Goal: Task Accomplishment & Management: Manage account settings

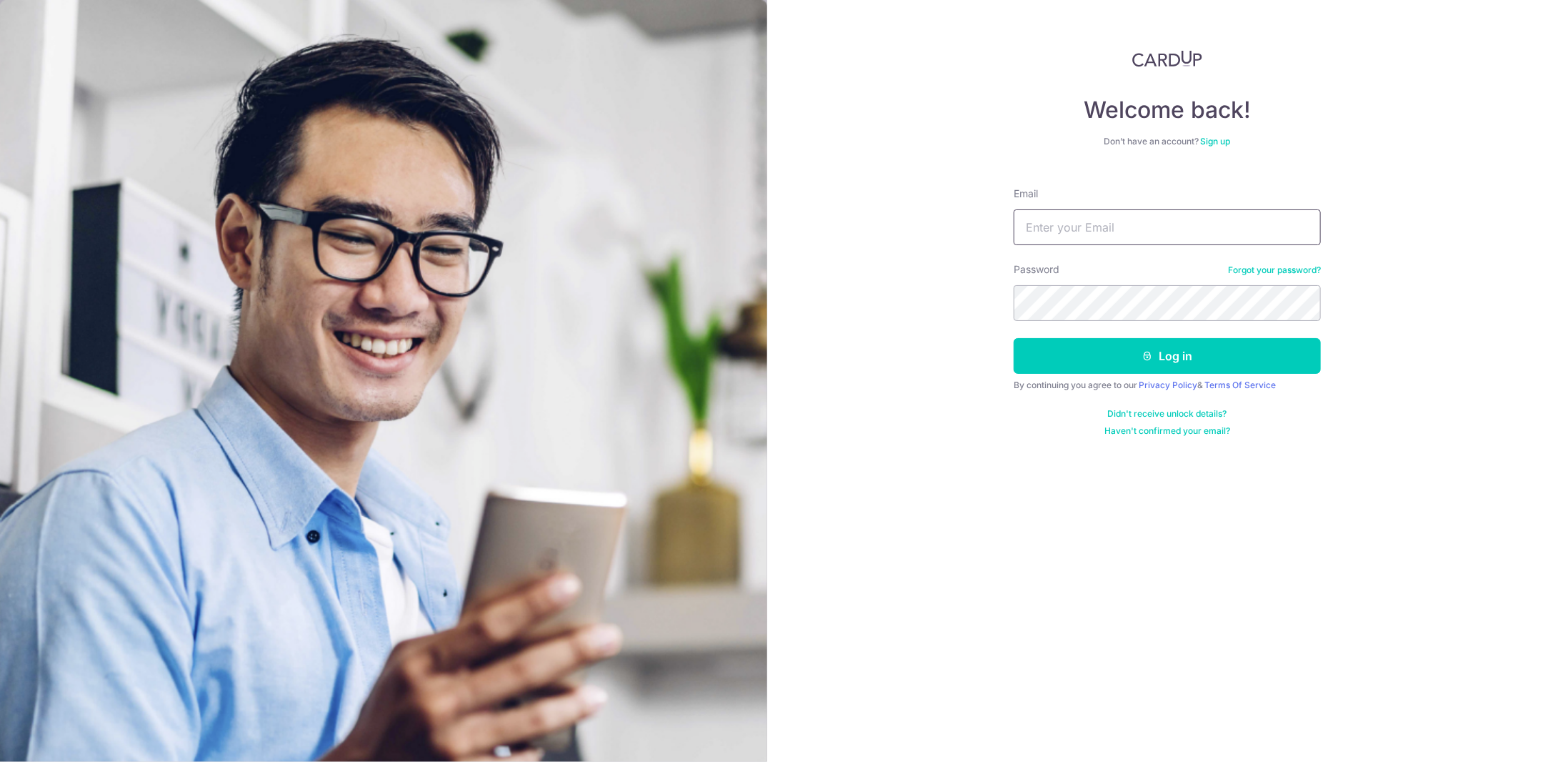
type input "[EMAIL_ADDRESS][DOMAIN_NAME]"
click at [1173, 353] on button "Log in" at bounding box center [1167, 356] width 307 height 36
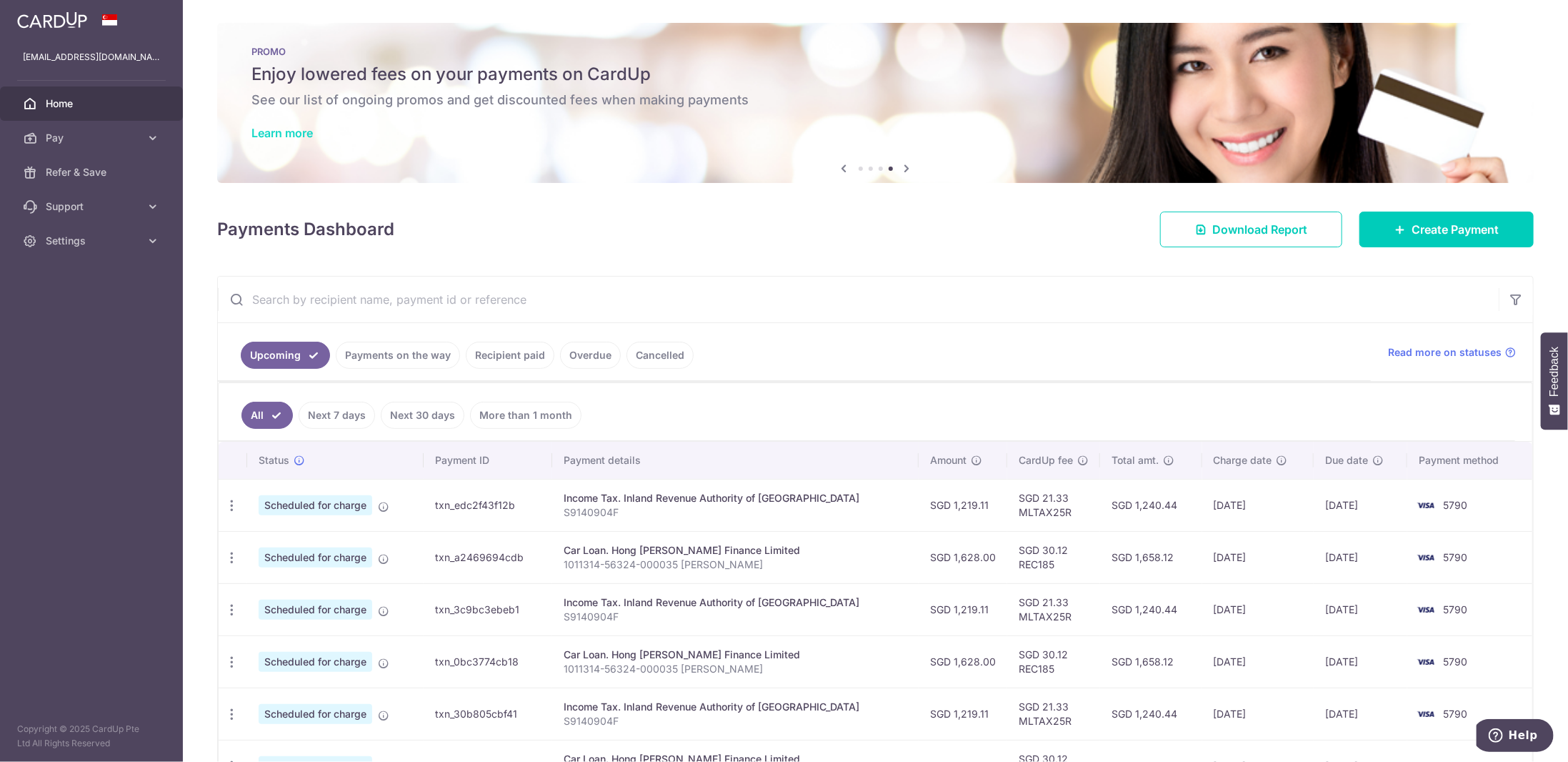
click at [300, 132] on link "Learn more" at bounding box center [281, 132] width 61 height 14
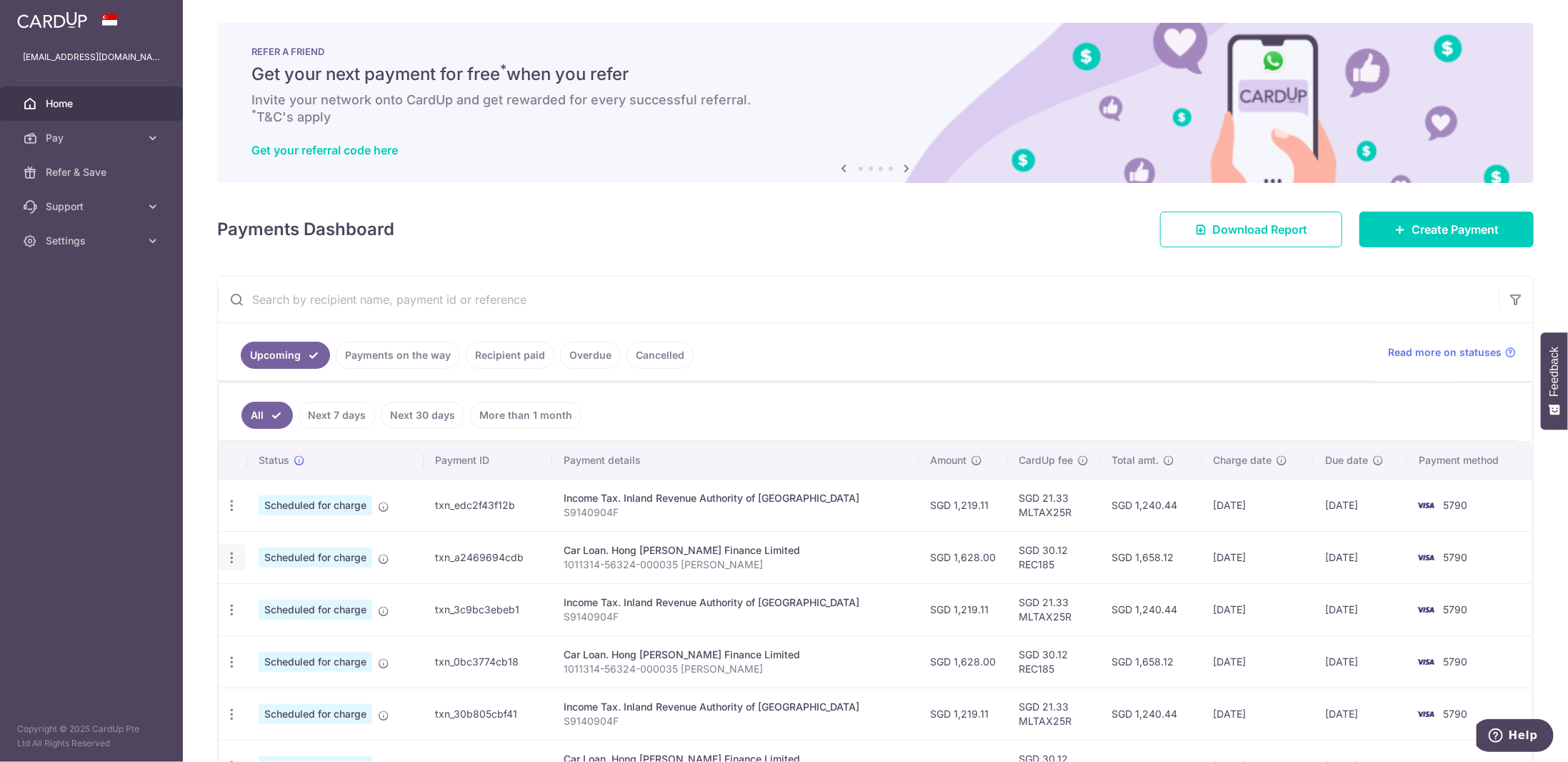
click at [230, 550] on icon "button" at bounding box center [231, 558] width 15 height 15
click at [303, 589] on span "Update payment" at bounding box center [308, 596] width 97 height 17
radio input "true"
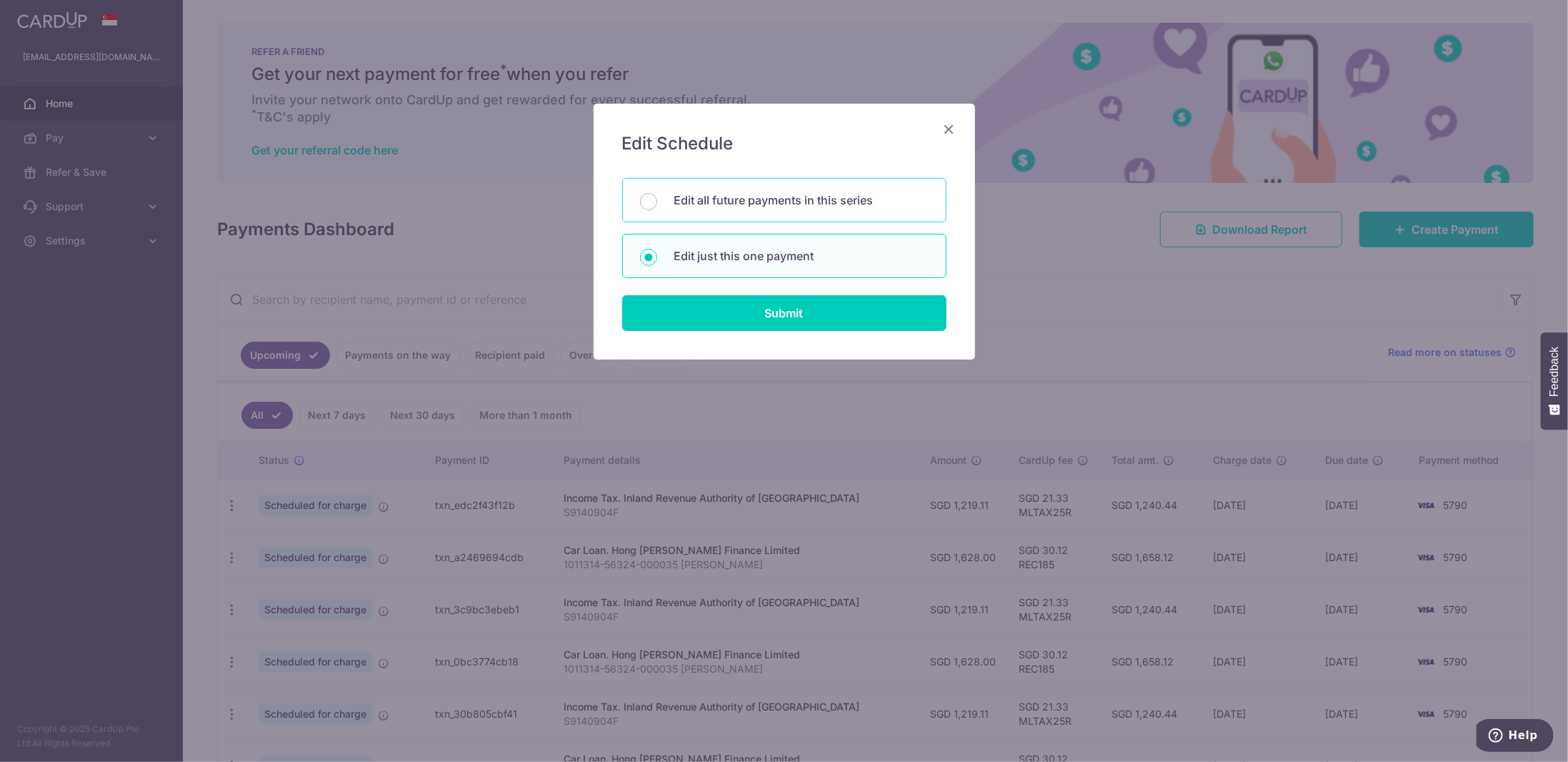
click at [763, 207] on p "Edit all future payments in this series" at bounding box center [801, 200] width 254 height 17
click at [657, 207] on input "Edit all future payments in this series" at bounding box center [648, 201] width 17 height 17
radio input "true"
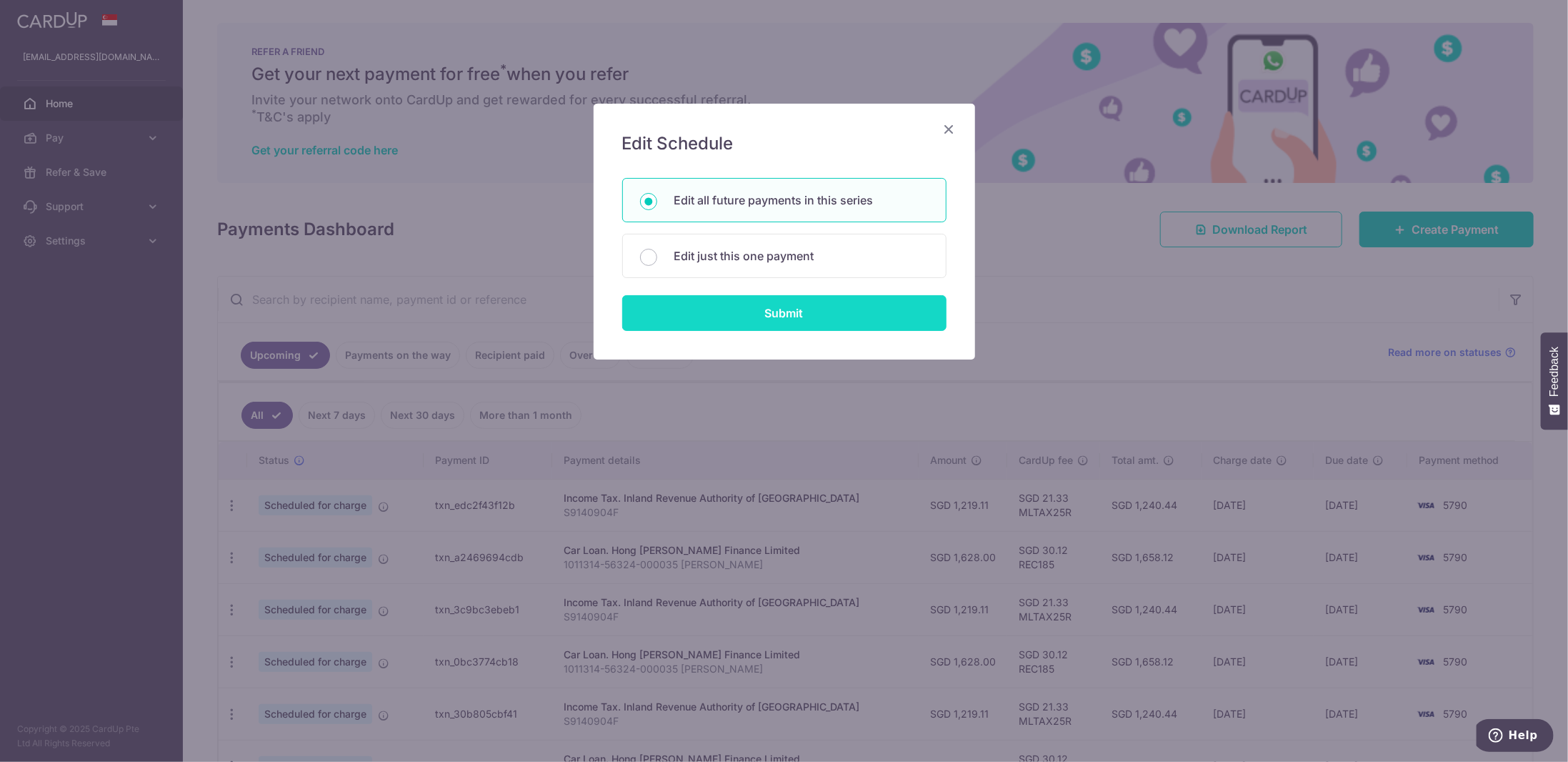
click at [796, 315] on input "Submit" at bounding box center [784, 313] width 324 height 36
radio input "true"
type input "1,628.00"
type input "1011314-56324-000035 [PERSON_NAME]"
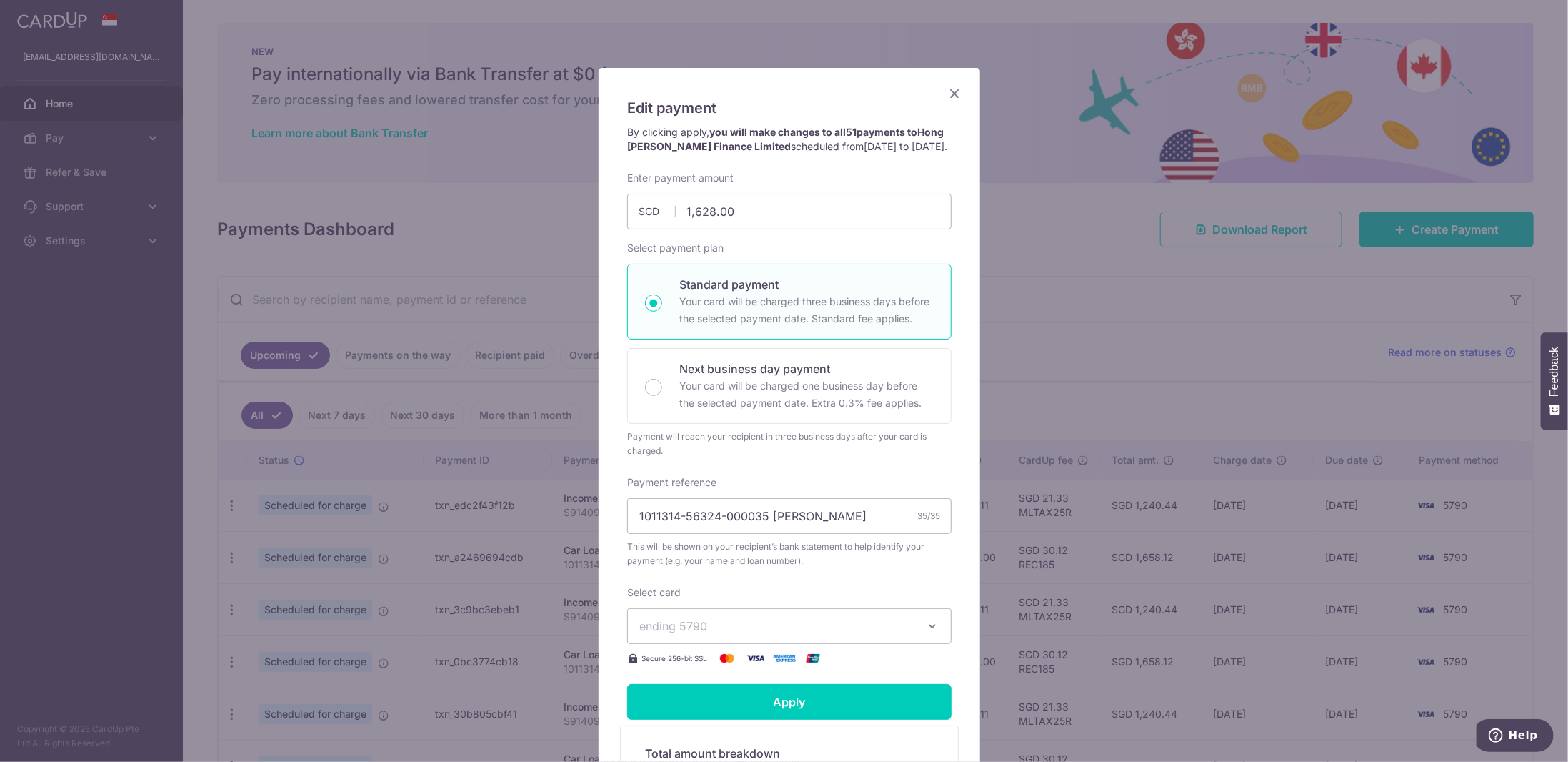
scroll to position [35, 0]
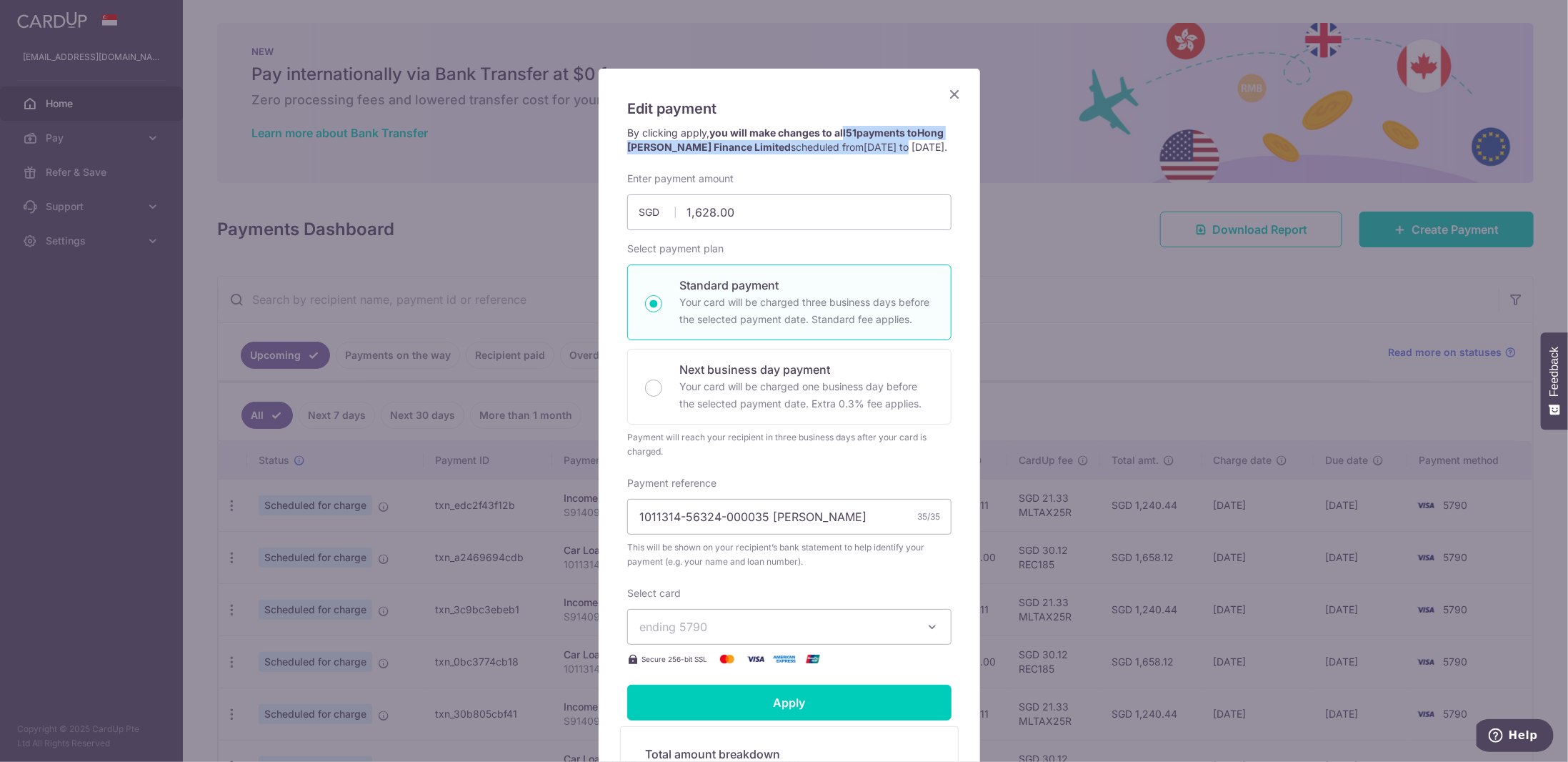
drag, startPoint x: 852, startPoint y: 132, endPoint x: 885, endPoint y: 161, distance: 43.9
click at [890, 149] on p "By clicking apply, you will make changes to all 51 payments to Hong Leong Finan…" at bounding box center [789, 140] width 324 height 29
click at [856, 154] on p "By clicking apply, you will make changes to all 51 payments to Hong Leong Finan…" at bounding box center [789, 140] width 324 height 29
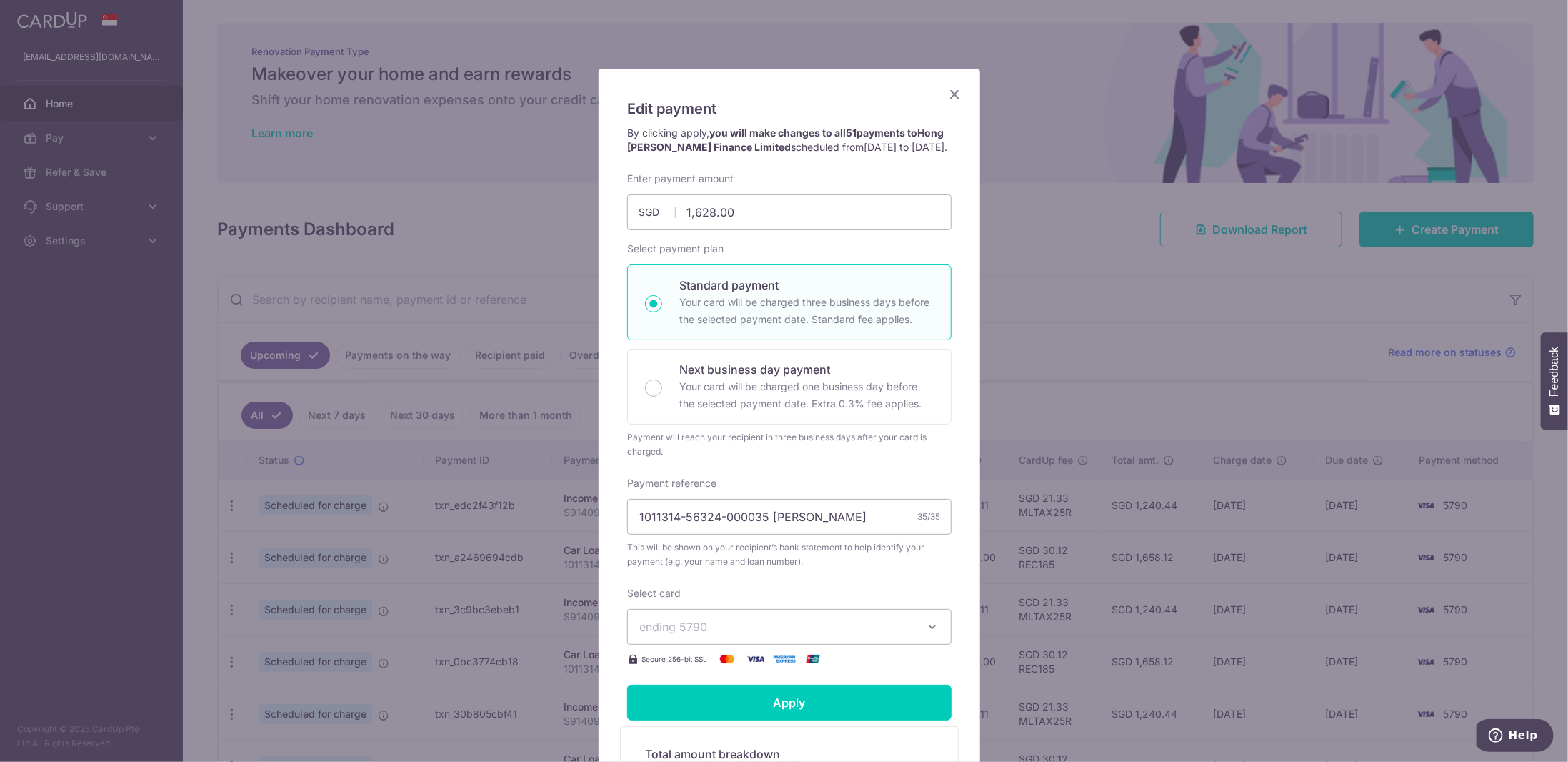
click at [949, 95] on icon "Close" at bounding box center [954, 94] width 17 height 18
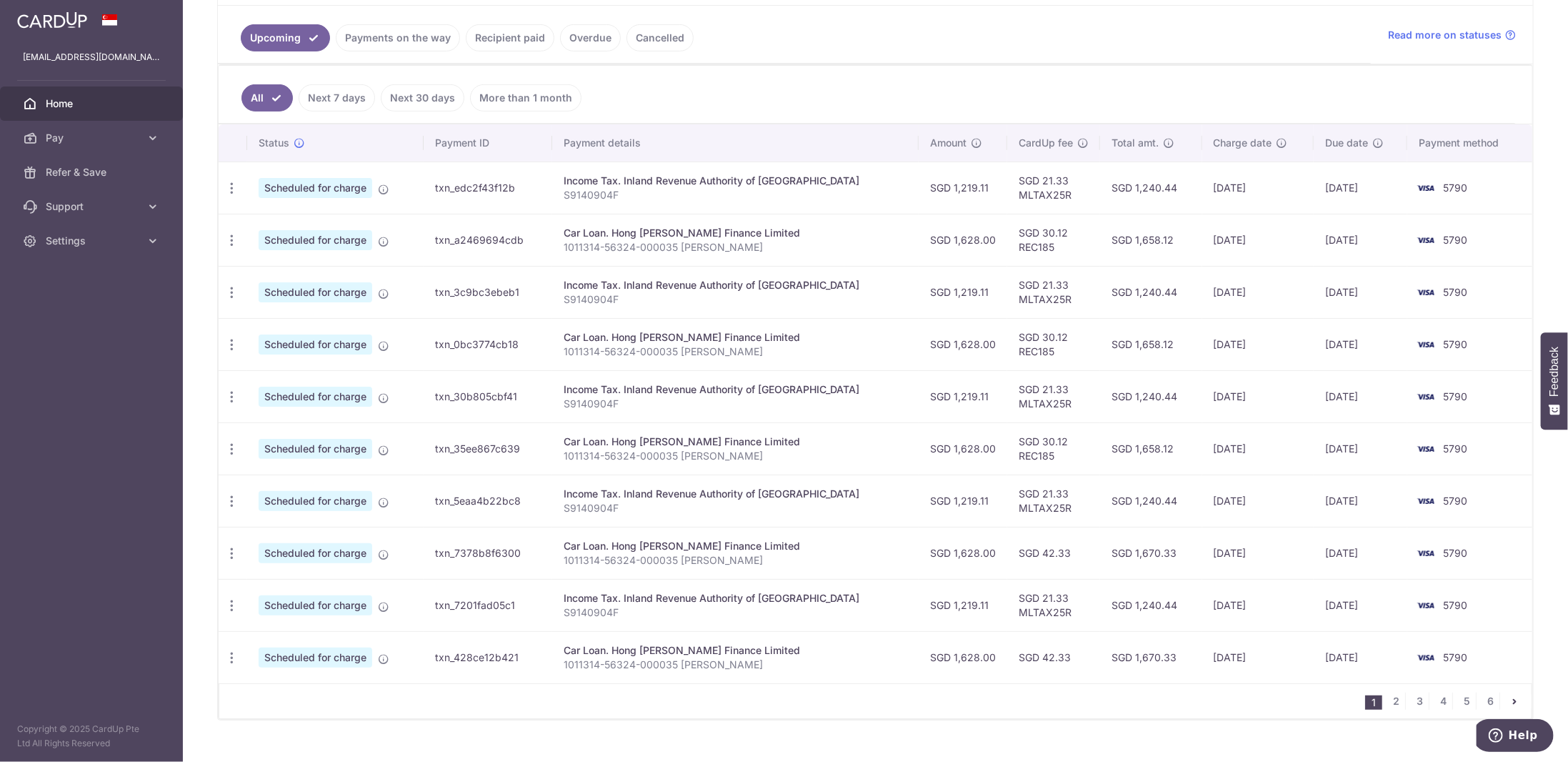
scroll to position [334, 0]
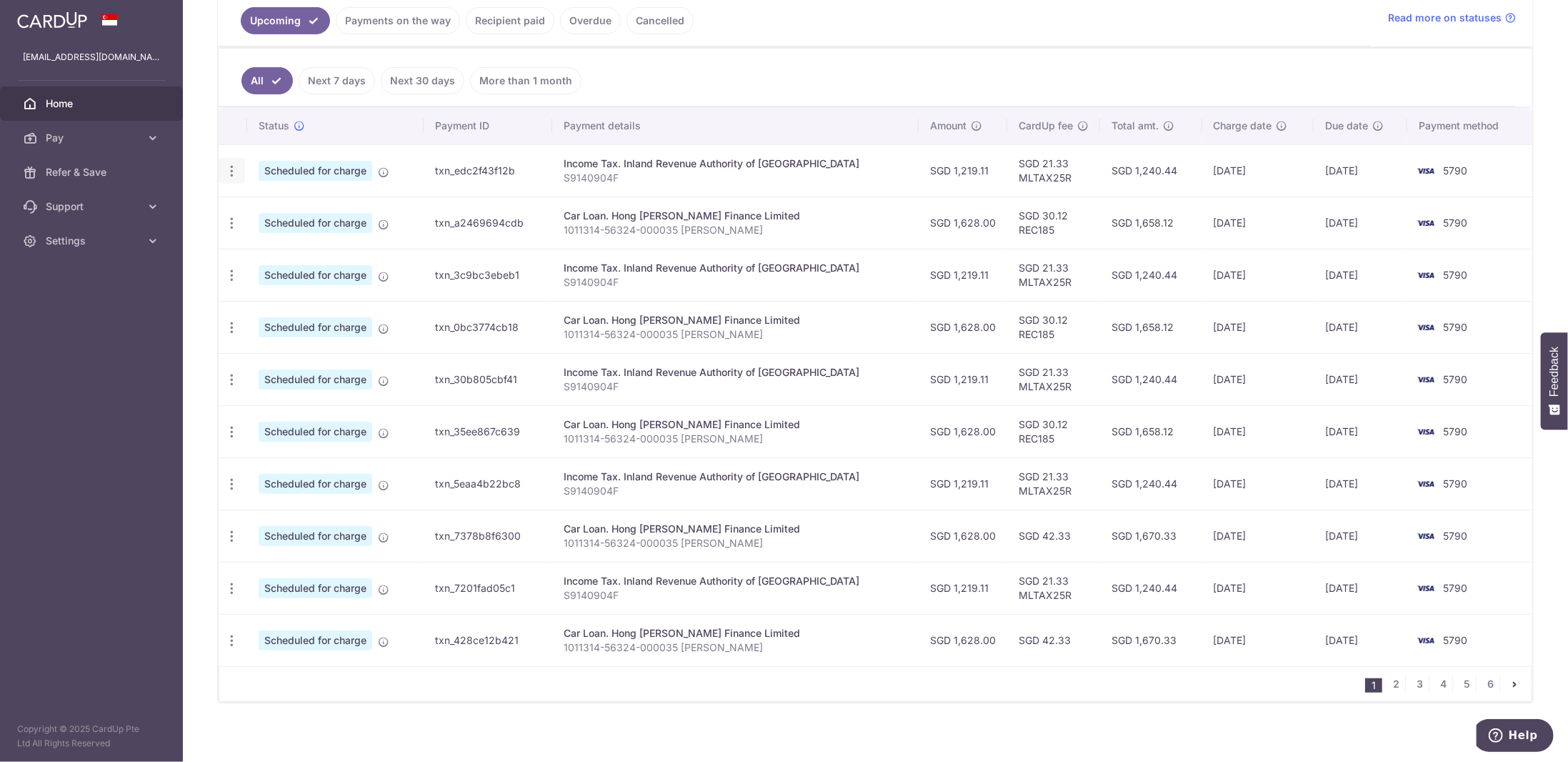
click at [228, 168] on icon "button" at bounding box center [231, 171] width 15 height 15
click at [279, 206] on span "Update payment" at bounding box center [308, 210] width 97 height 17
radio input "true"
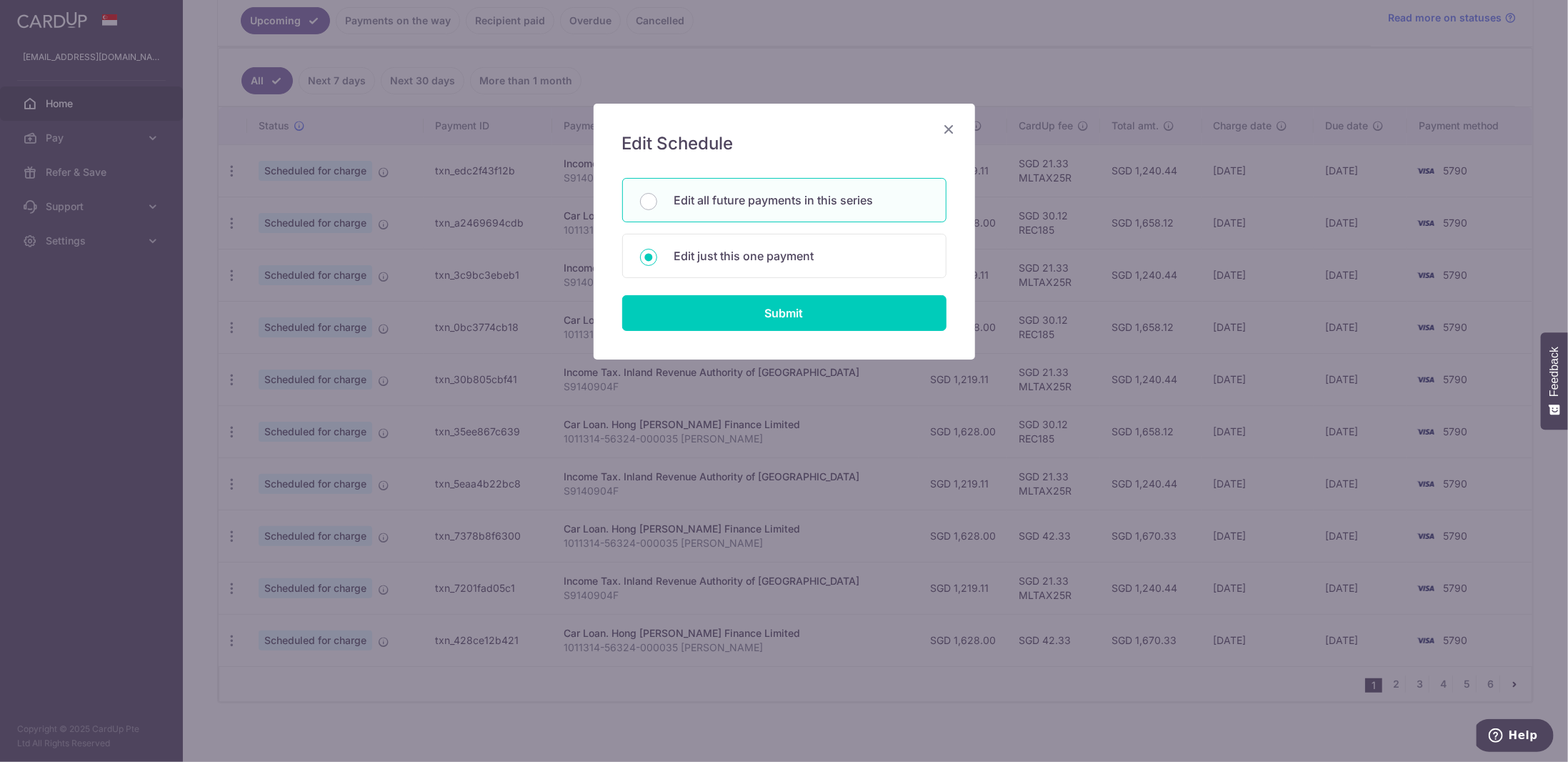
click at [749, 200] on p "Edit all future payments in this series" at bounding box center [801, 200] width 254 height 17
click at [657, 200] on input "Edit all future payments in this series" at bounding box center [648, 201] width 17 height 17
radio input "true"
click at [814, 312] on input "Submit" at bounding box center [784, 313] width 324 height 36
type input "1,219.11"
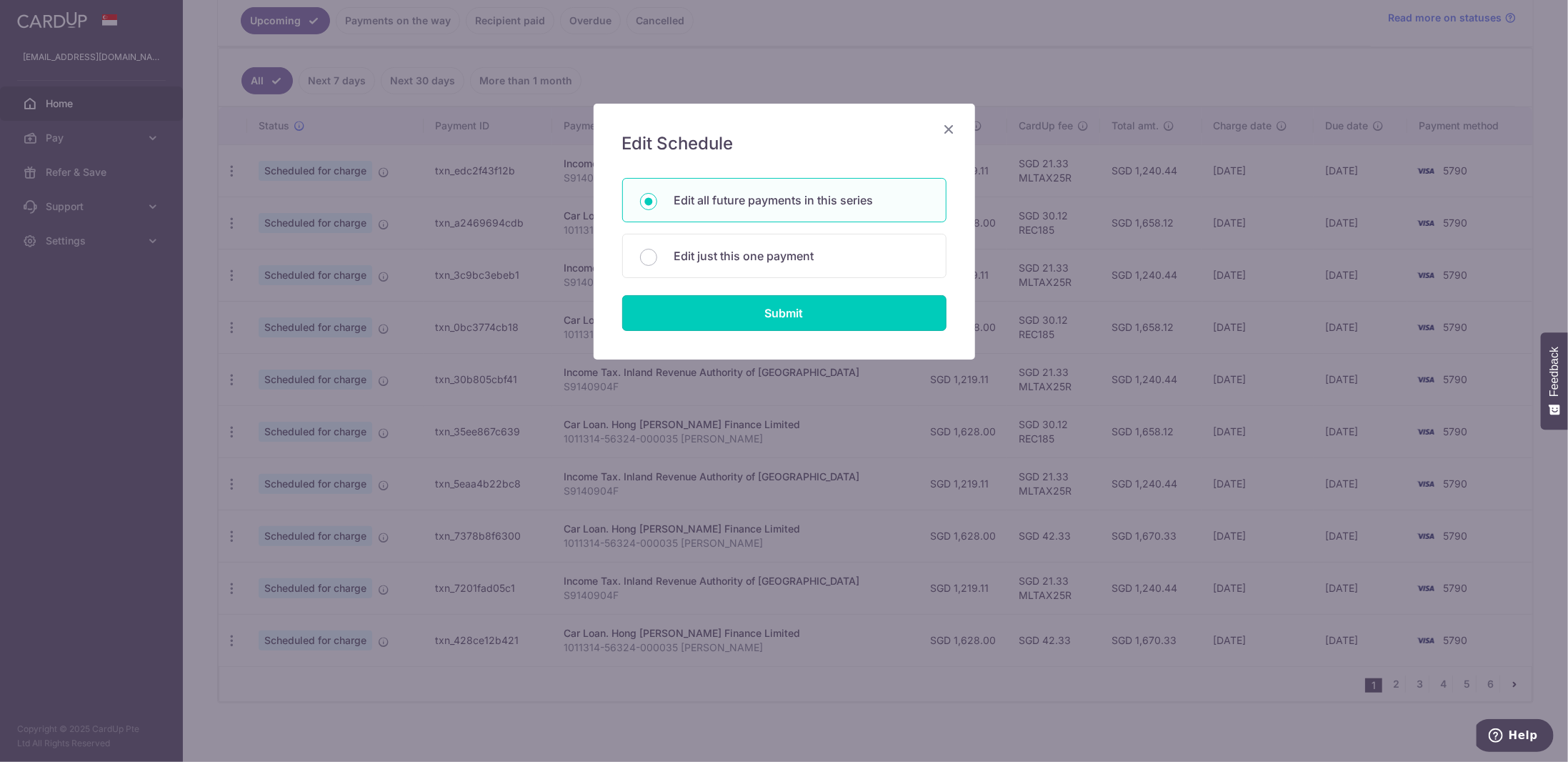
radio input "true"
type input "S9140904F"
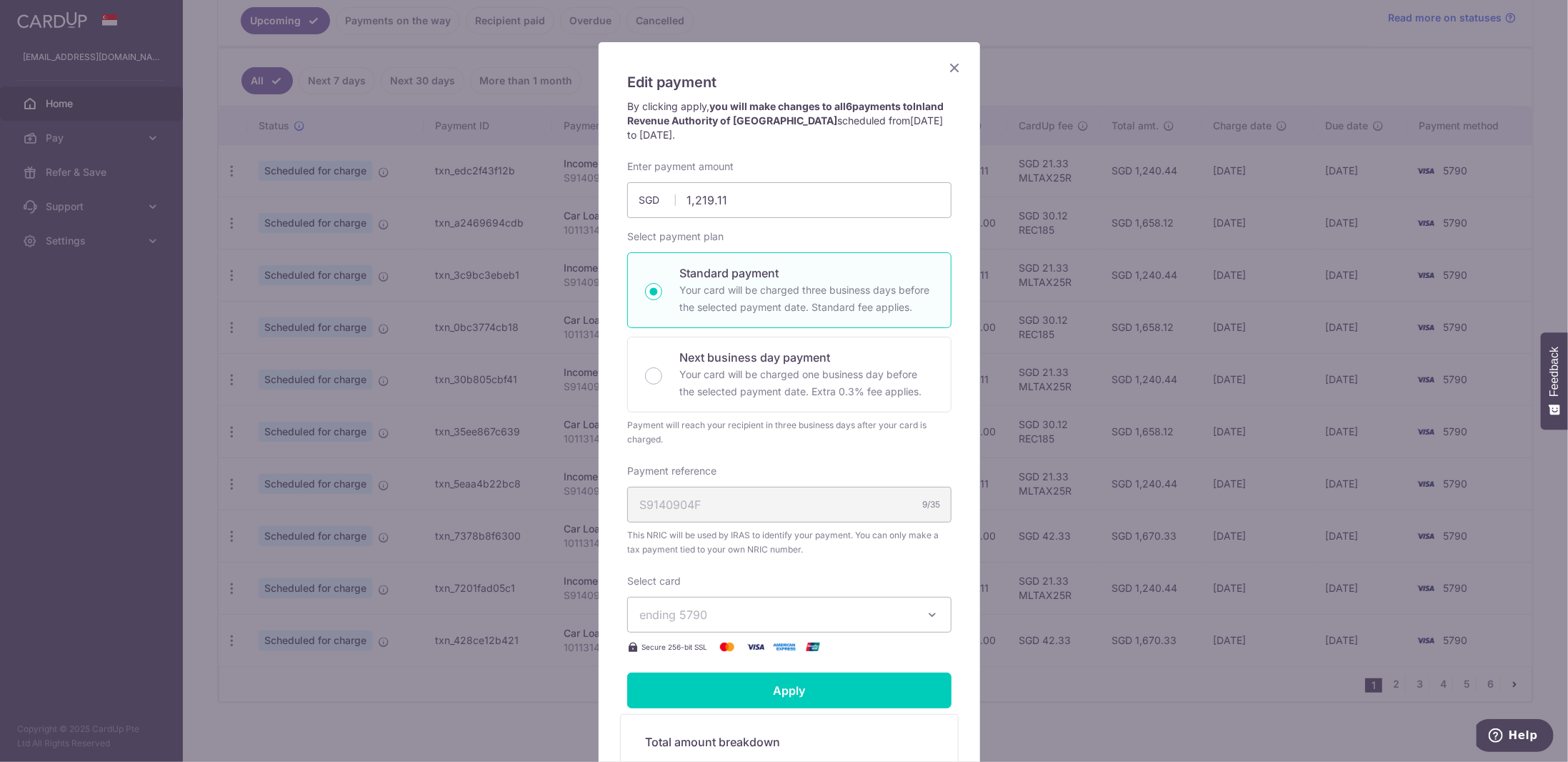
scroll to position [143, 0]
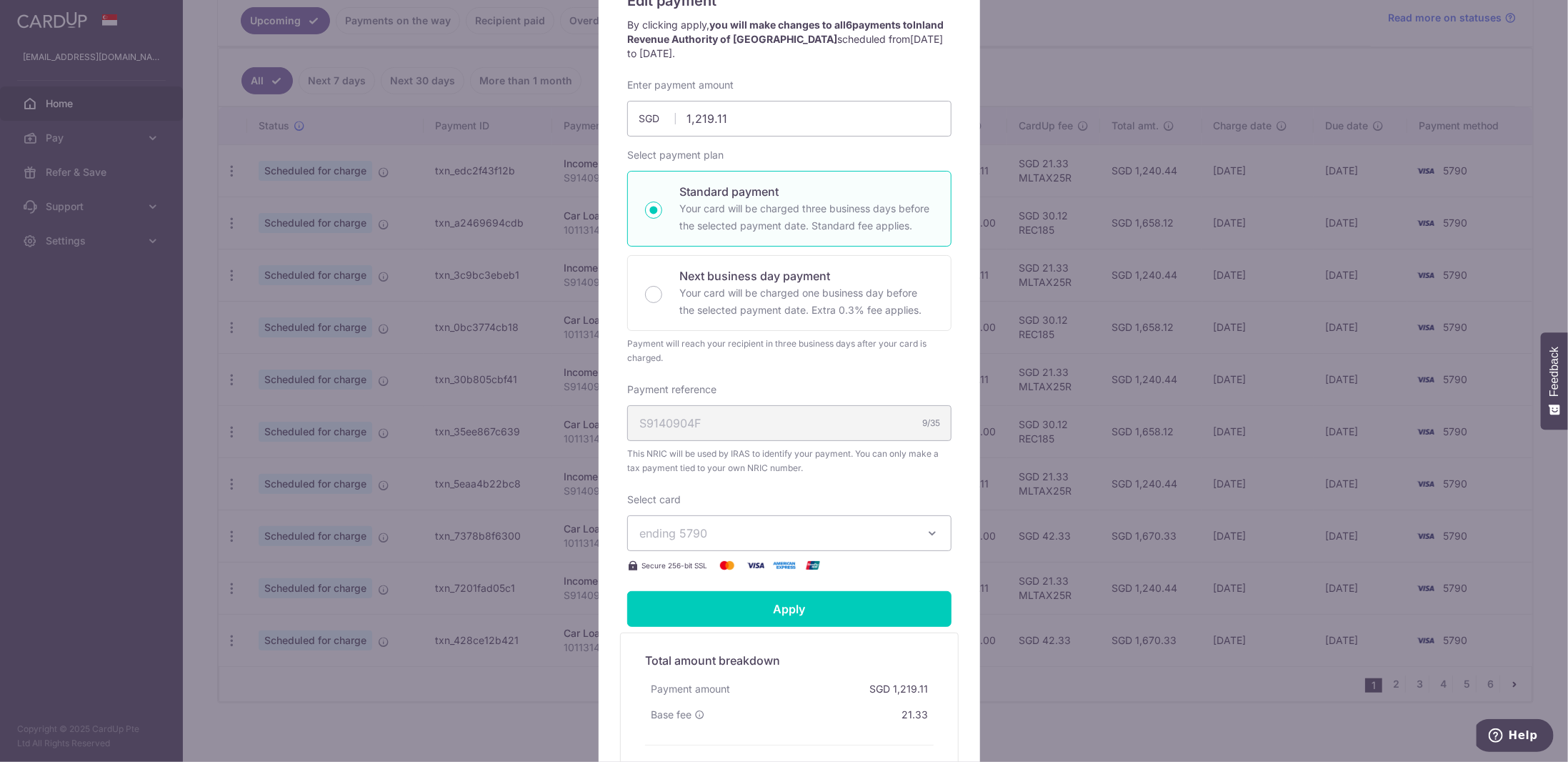
click at [932, 528] on icon "button" at bounding box center [932, 533] width 14 height 14
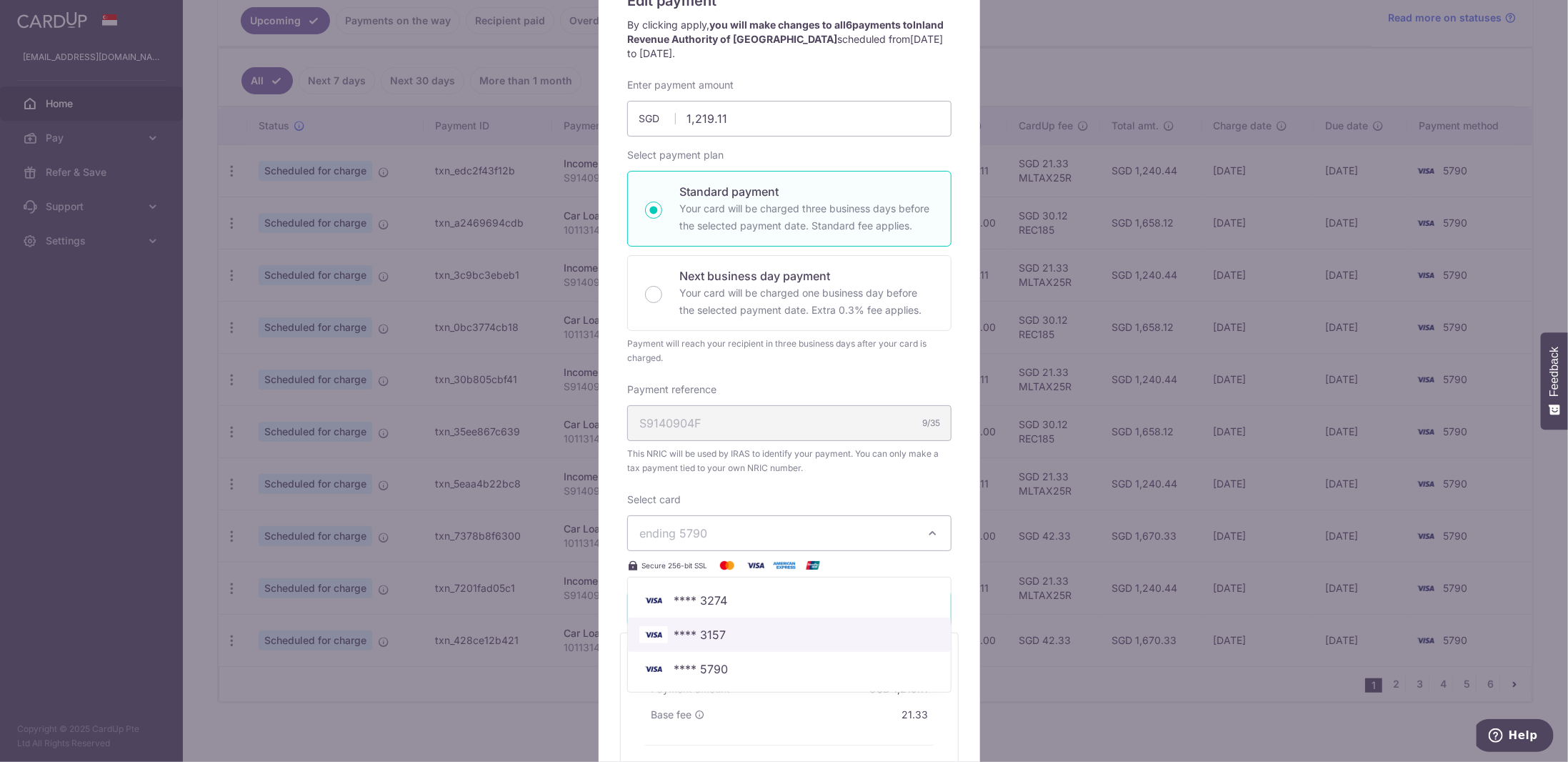
click at [714, 628] on span "**** 3157" at bounding box center [699, 634] width 52 height 17
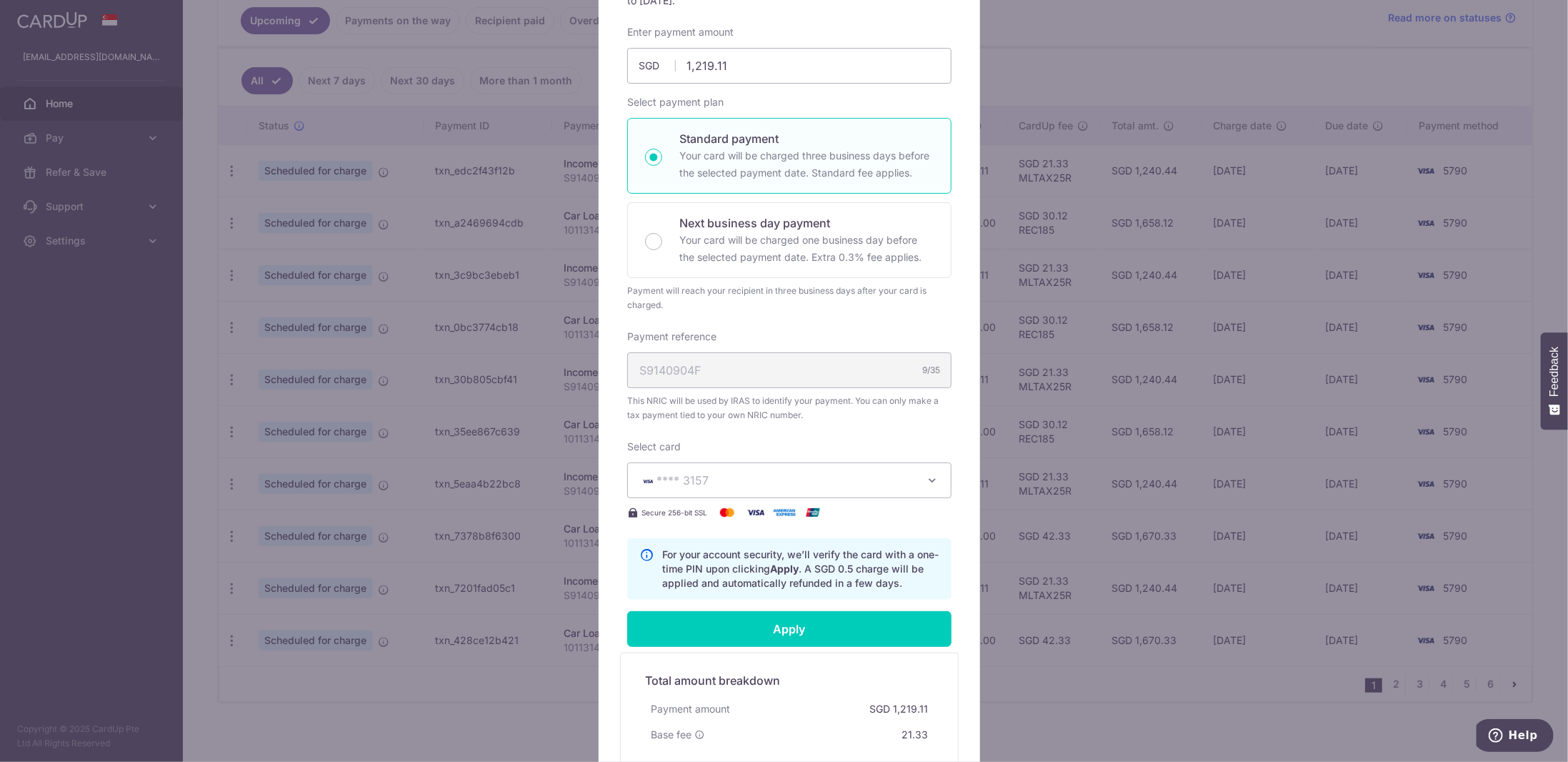
scroll to position [214, 0]
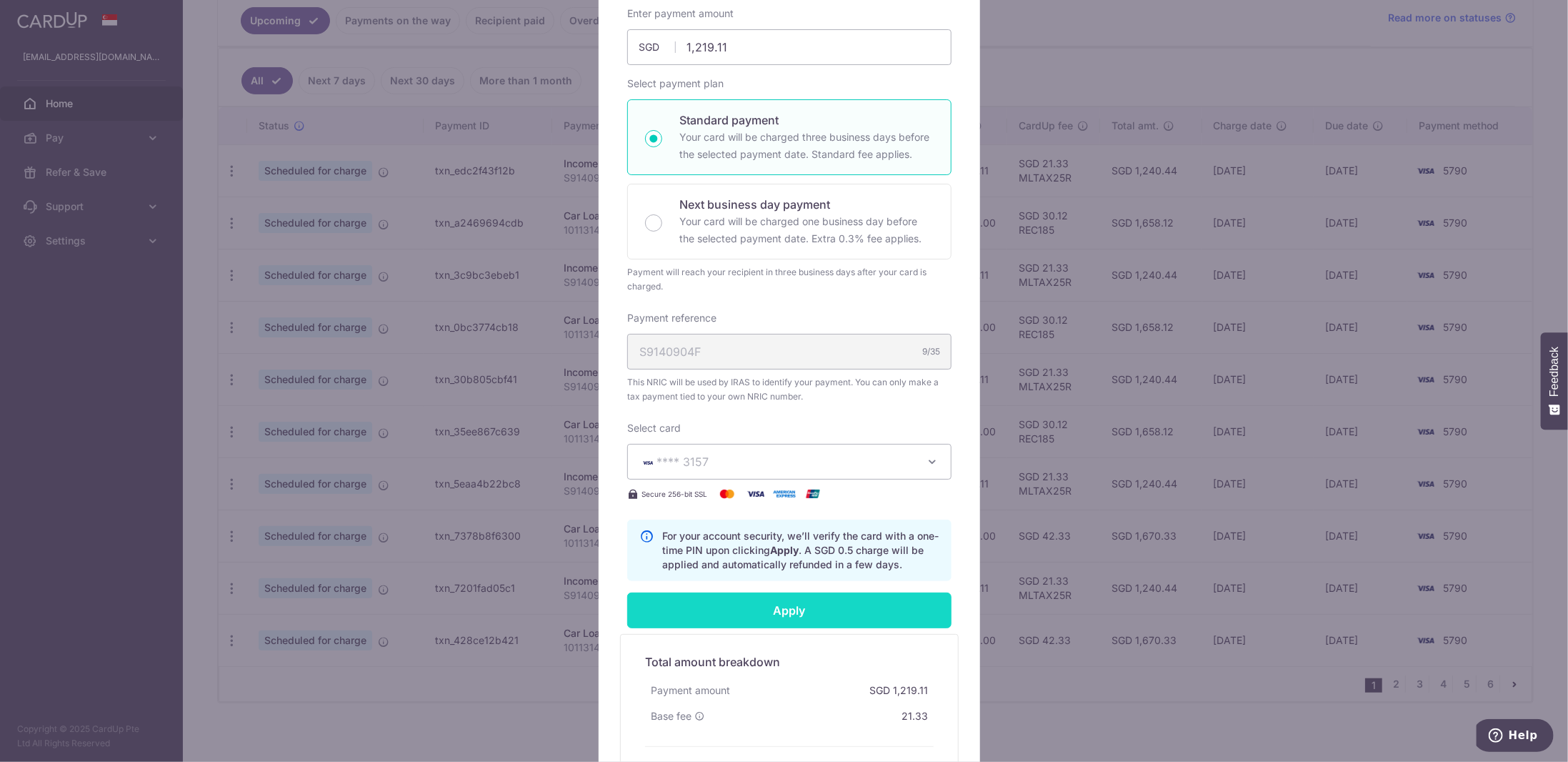
click at [853, 611] on input "Apply" at bounding box center [789, 610] width 324 height 36
type input "Successfully Applied"
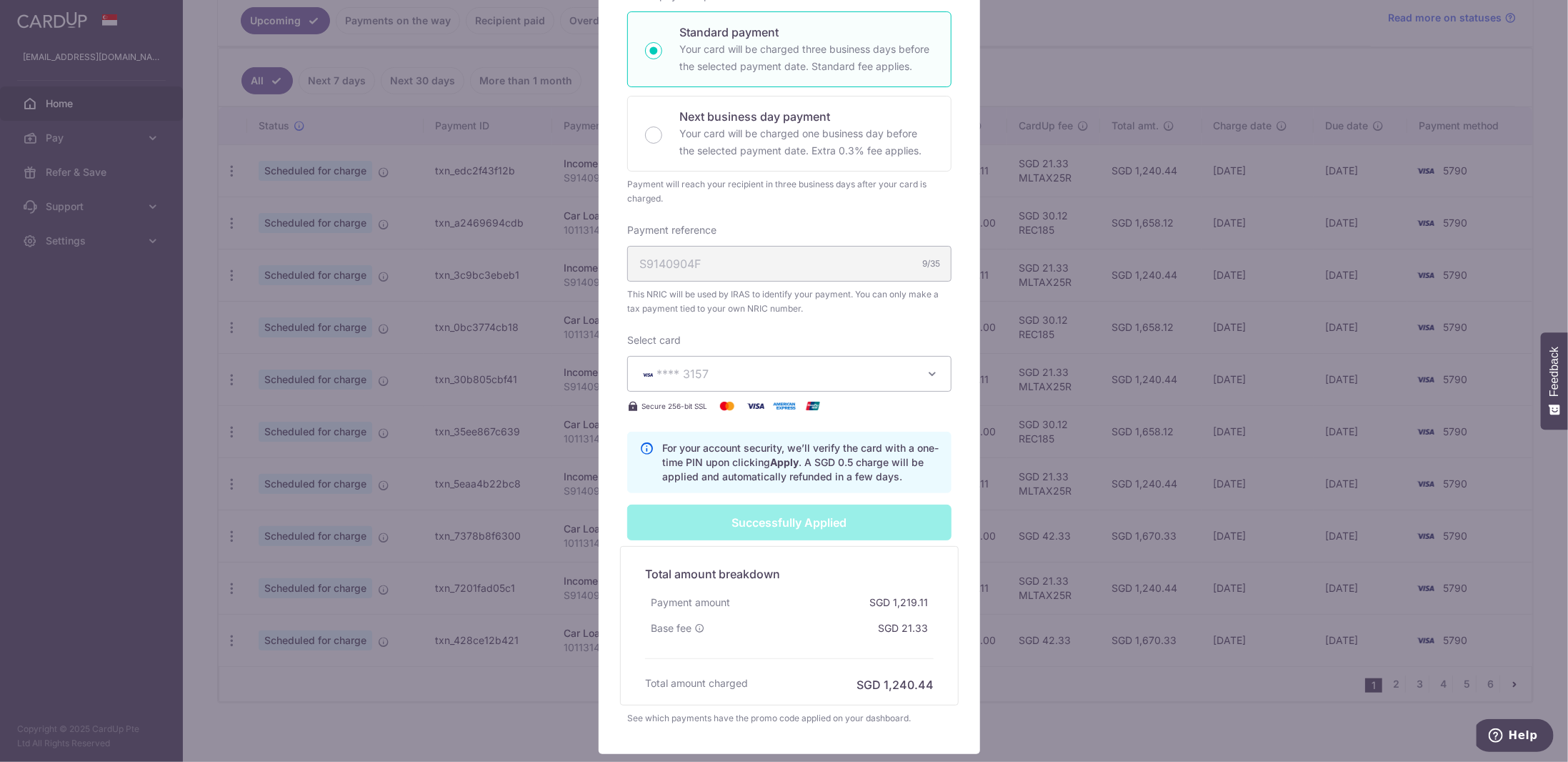
scroll to position [228, 0]
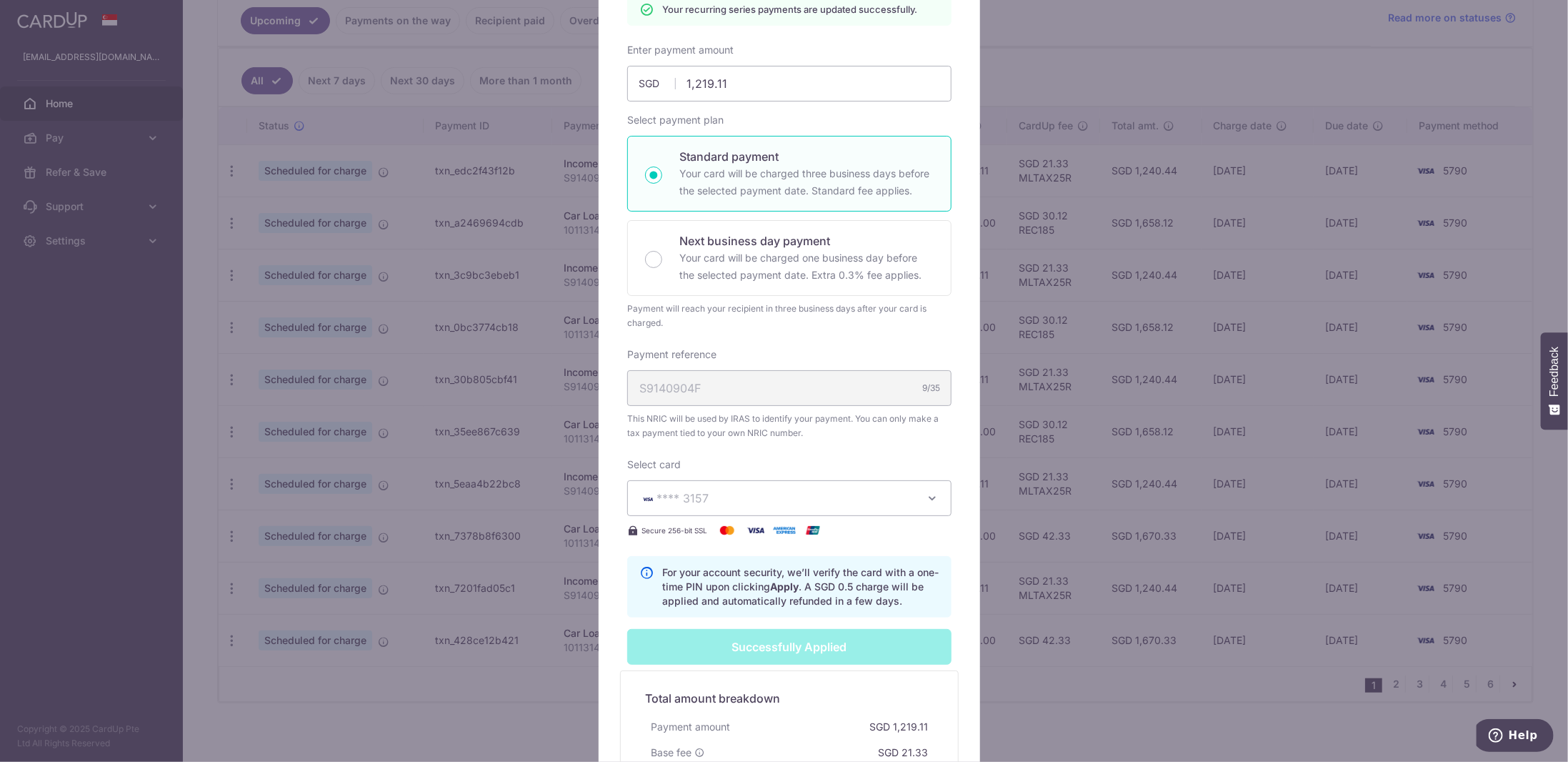
click at [1044, 673] on div "Edit payment By clicking apply, you will make changes to all 6 payments to Inla…" at bounding box center [784, 381] width 1568 height 762
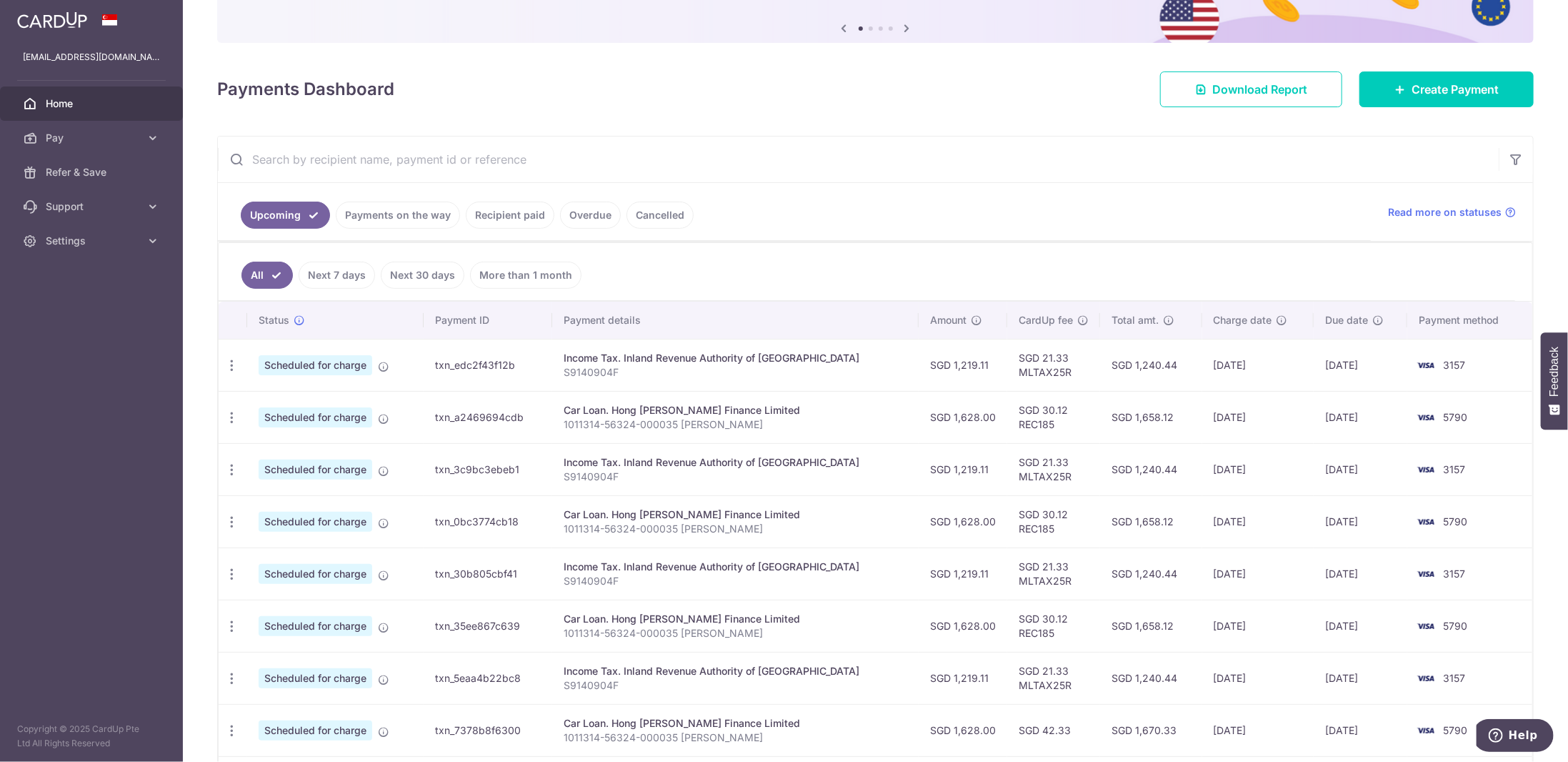
scroll to position [143, 0]
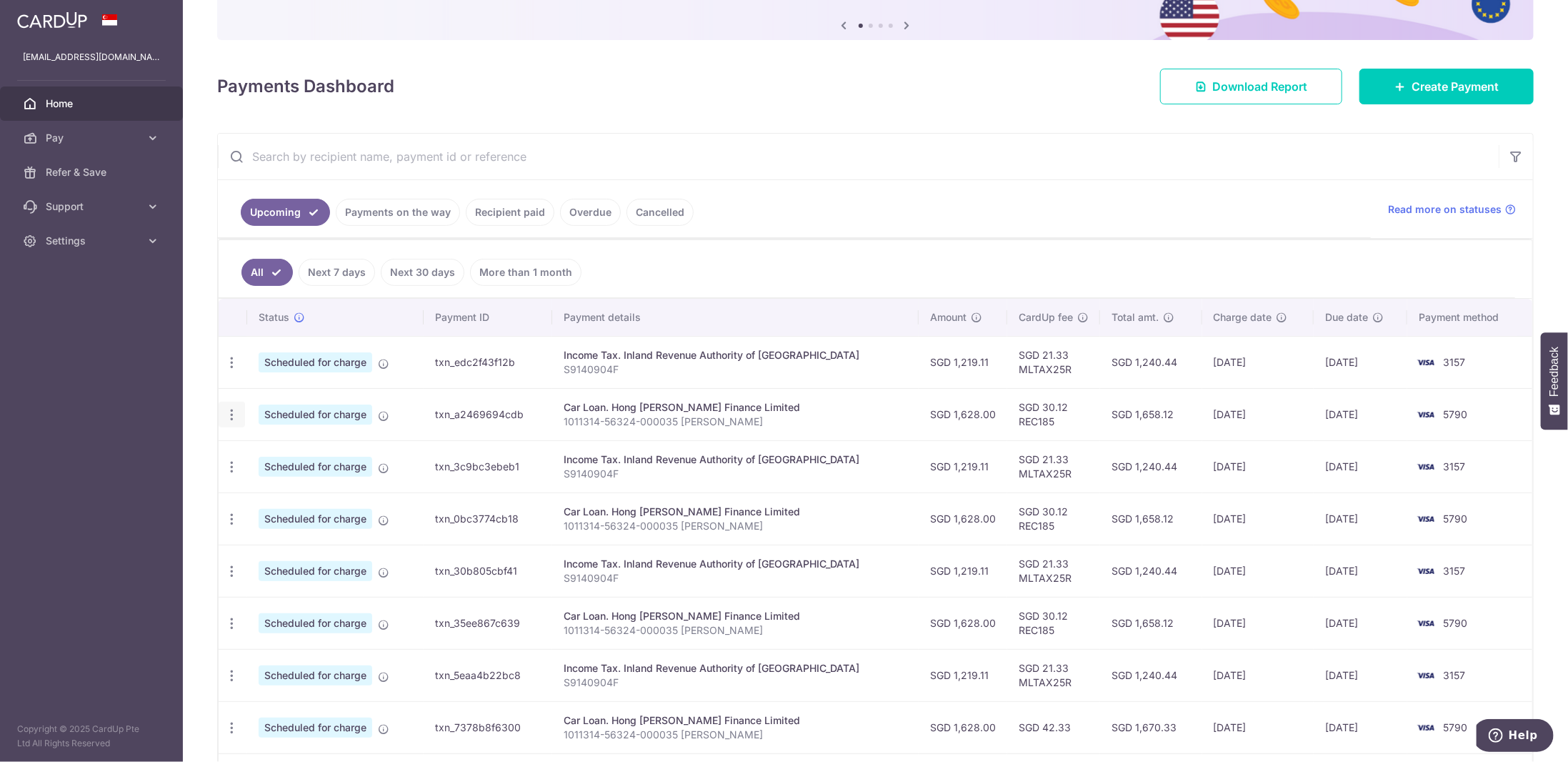
click at [227, 409] on icon "button" at bounding box center [231, 415] width 15 height 15
click at [949, 226] on ul "Upcoming Payments on the way Recipient paid Overdue Cancelled" at bounding box center [794, 209] width 1153 height 58
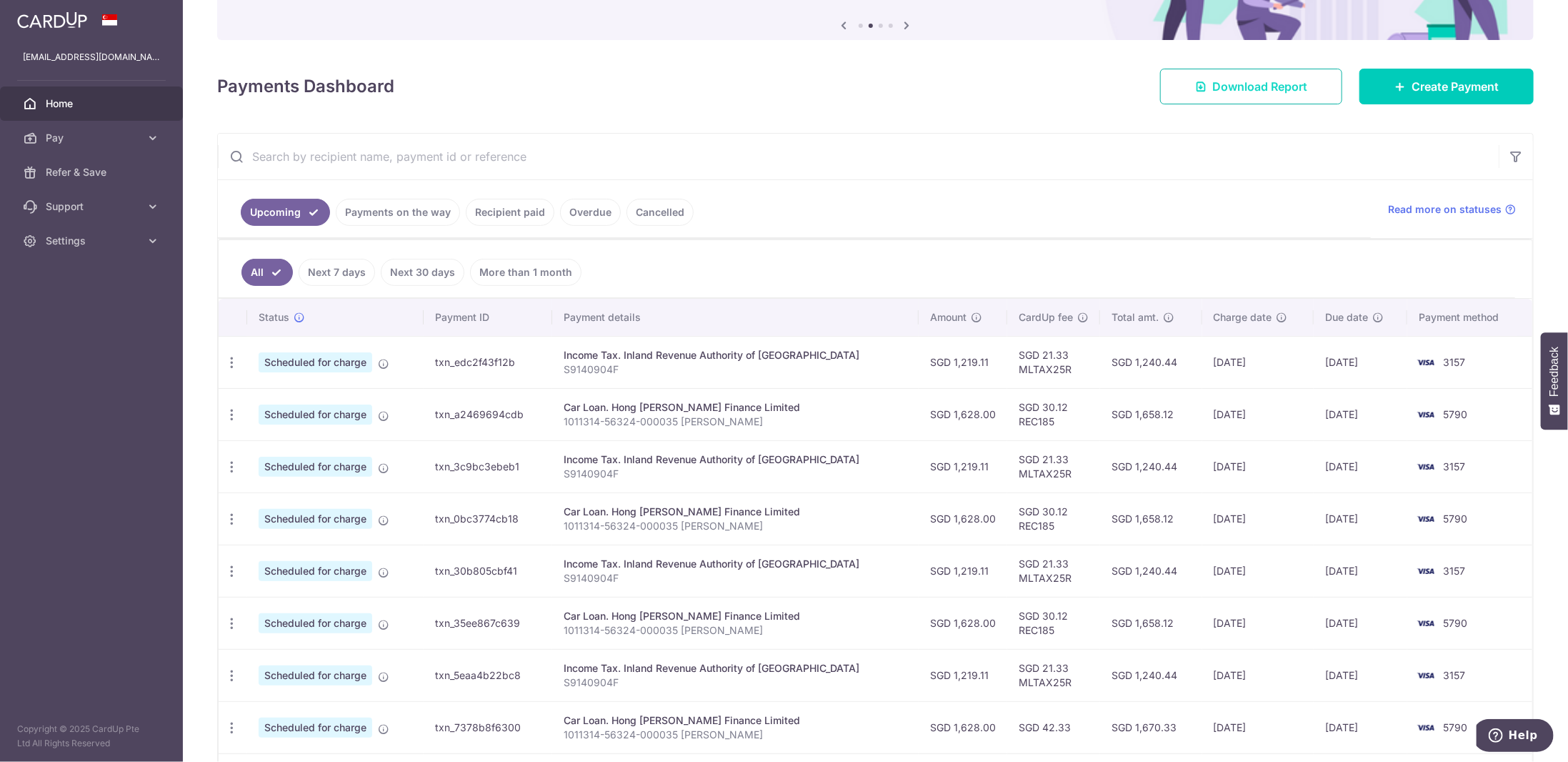
click at [1284, 89] on span "Download Report" at bounding box center [1259, 86] width 95 height 17
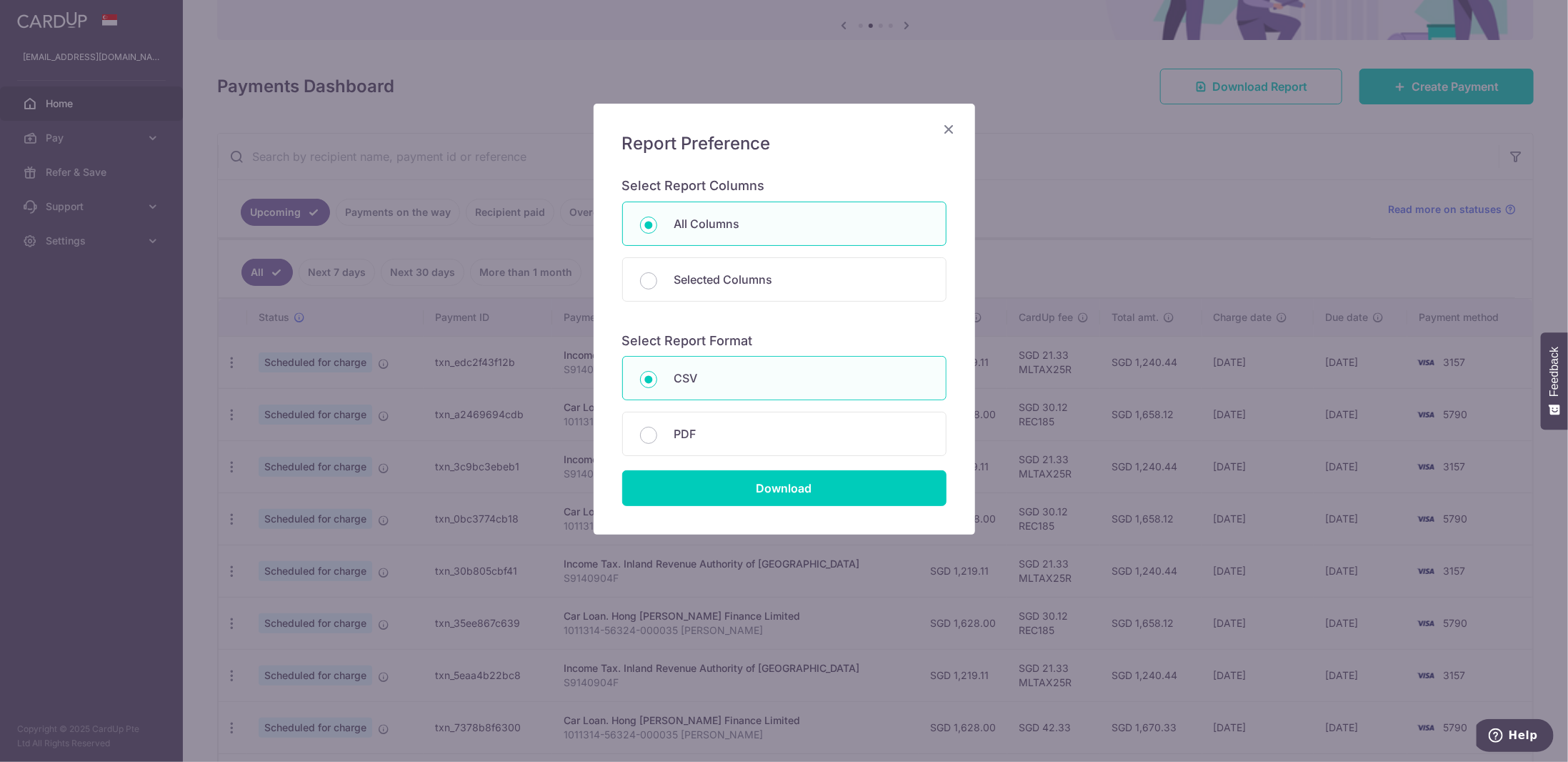
click at [945, 131] on icon "Close" at bounding box center [949, 129] width 17 height 18
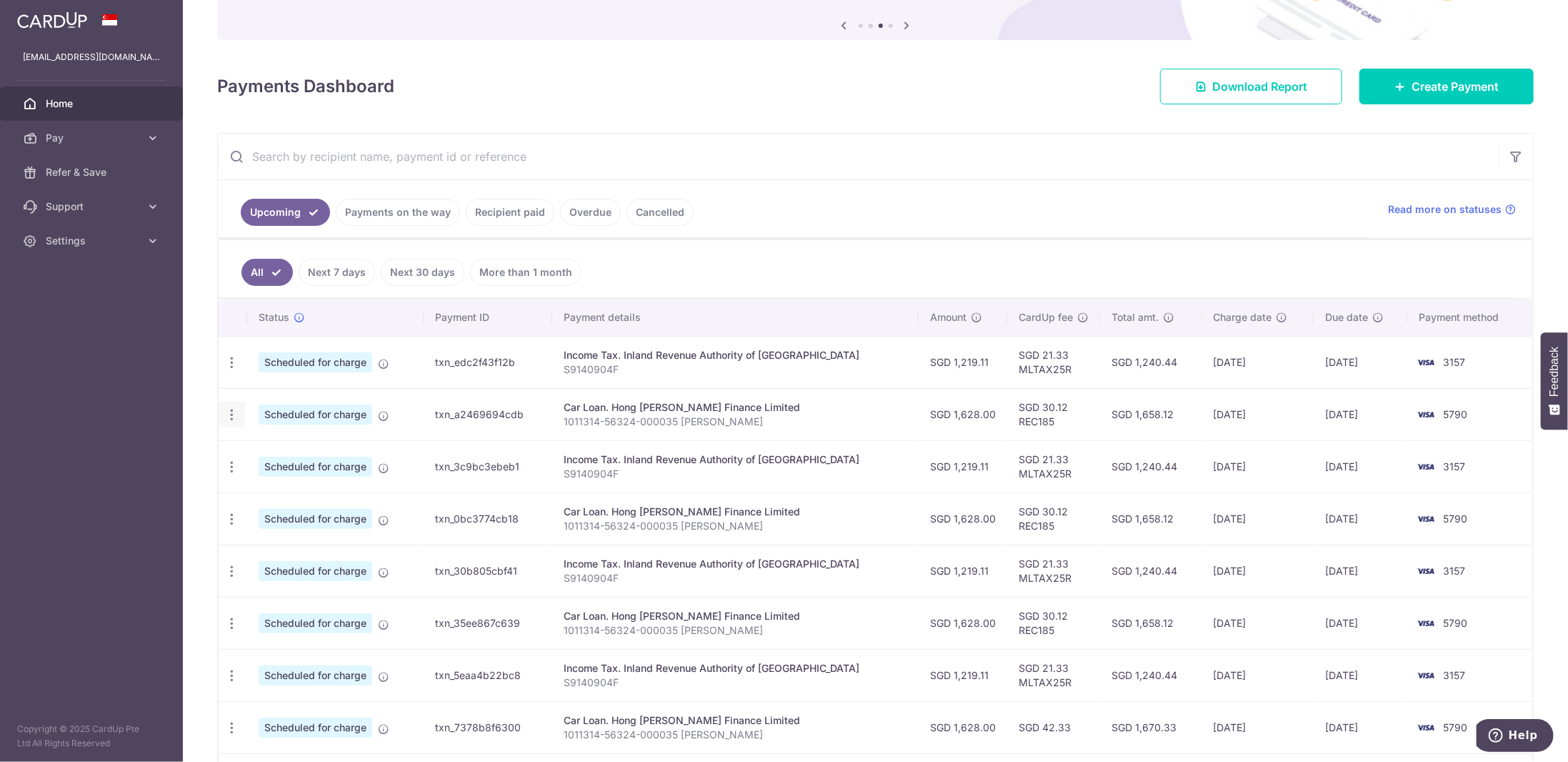
click at [234, 412] on icon "button" at bounding box center [231, 415] width 15 height 15
click at [546, 403] on td "txn_a2469694cdb" at bounding box center [487, 414] width 128 height 52
click at [641, 408] on div "Car Loan. Hong Leong Finance Limited" at bounding box center [735, 407] width 343 height 14
click at [875, 415] on p "1011314-56324-000035 Cheok Wei Ming" at bounding box center [735, 421] width 343 height 14
drag, startPoint x: 1441, startPoint y: 419, endPoint x: 621, endPoint y: 418, distance: 820.0
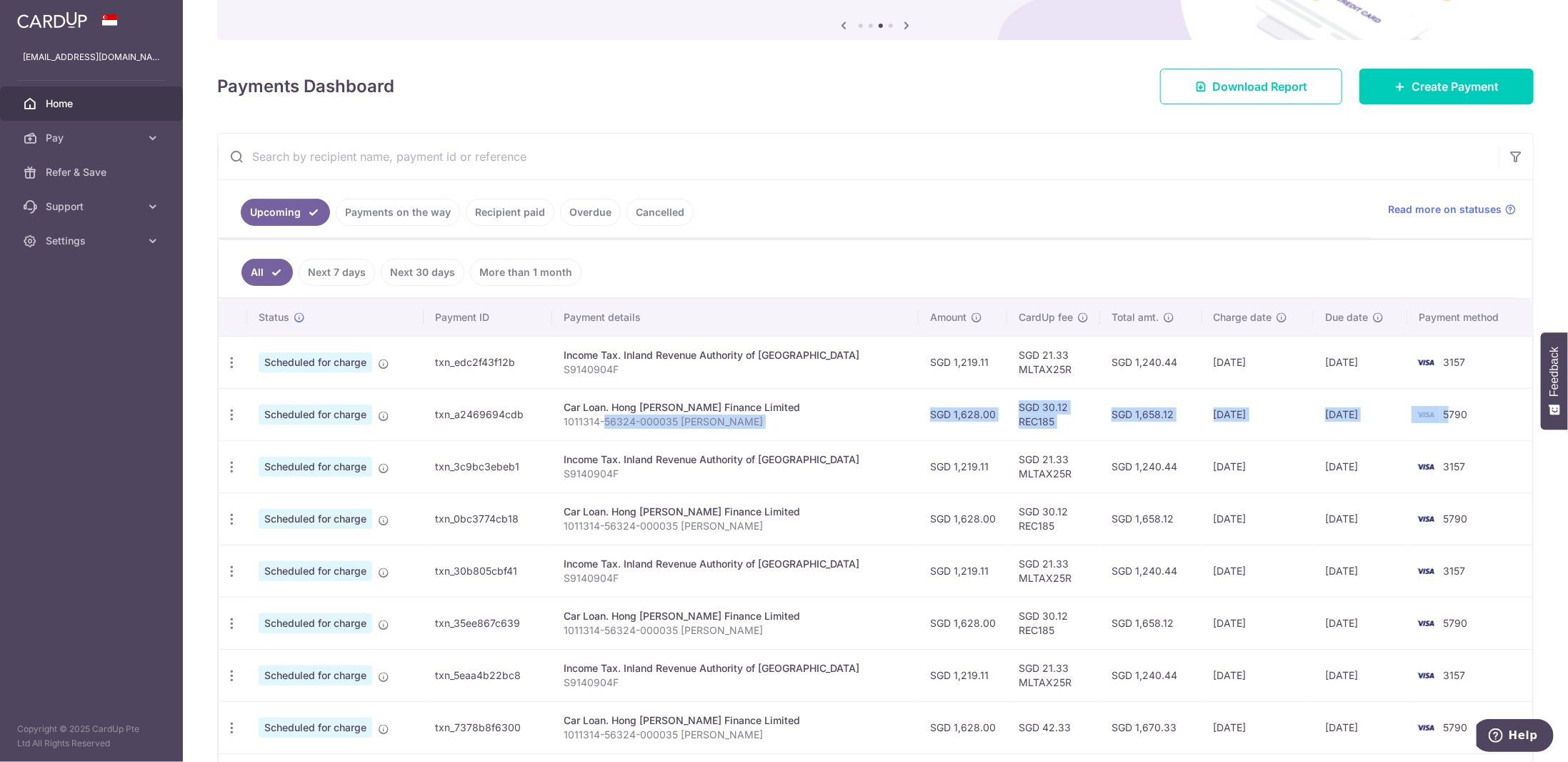
click at [621, 418] on tr "Update payment Cancel payment Scheduled for charge txn_a2469694cdb Car Loan. Ho…" at bounding box center [875, 414] width 1313 height 52
click at [762, 425] on td "Car Loan. Hong Leong Finance Limited 1011314-56324-000035 Cheok Wei Ming" at bounding box center [735, 414] width 366 height 52
drag, startPoint x: 764, startPoint y: 417, endPoint x: 594, endPoint y: 417, distance: 170.0
click at [574, 416] on td "Car Loan. Hong Leong Finance Limited 1011314-56324-000035 Cheok Wei Ming" at bounding box center [735, 414] width 366 height 52
click at [781, 421] on p "1011314-56324-000035 [PERSON_NAME]" at bounding box center [735, 421] width 343 height 14
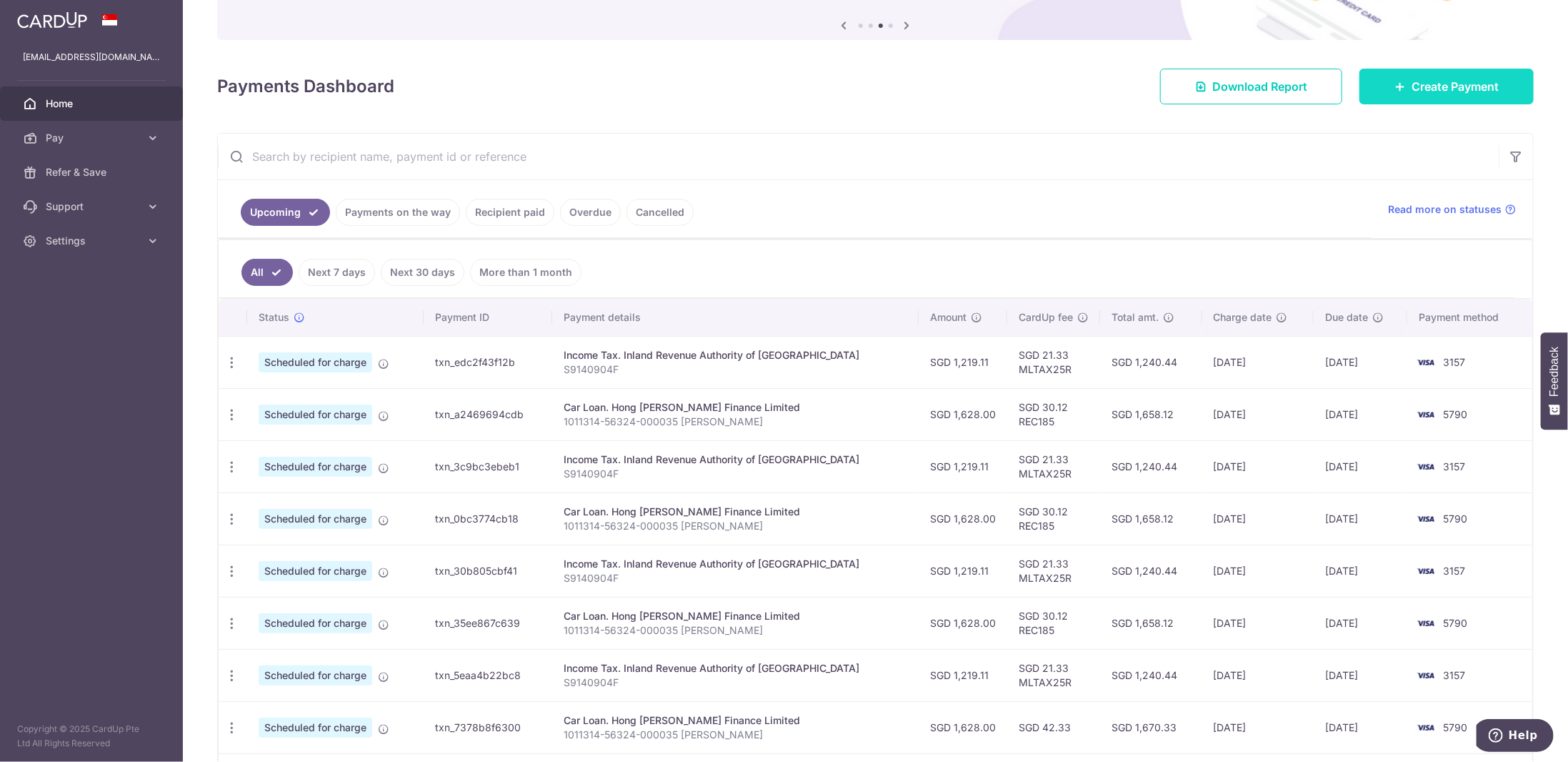
click at [1394, 89] on icon at bounding box center [1399, 86] width 11 height 11
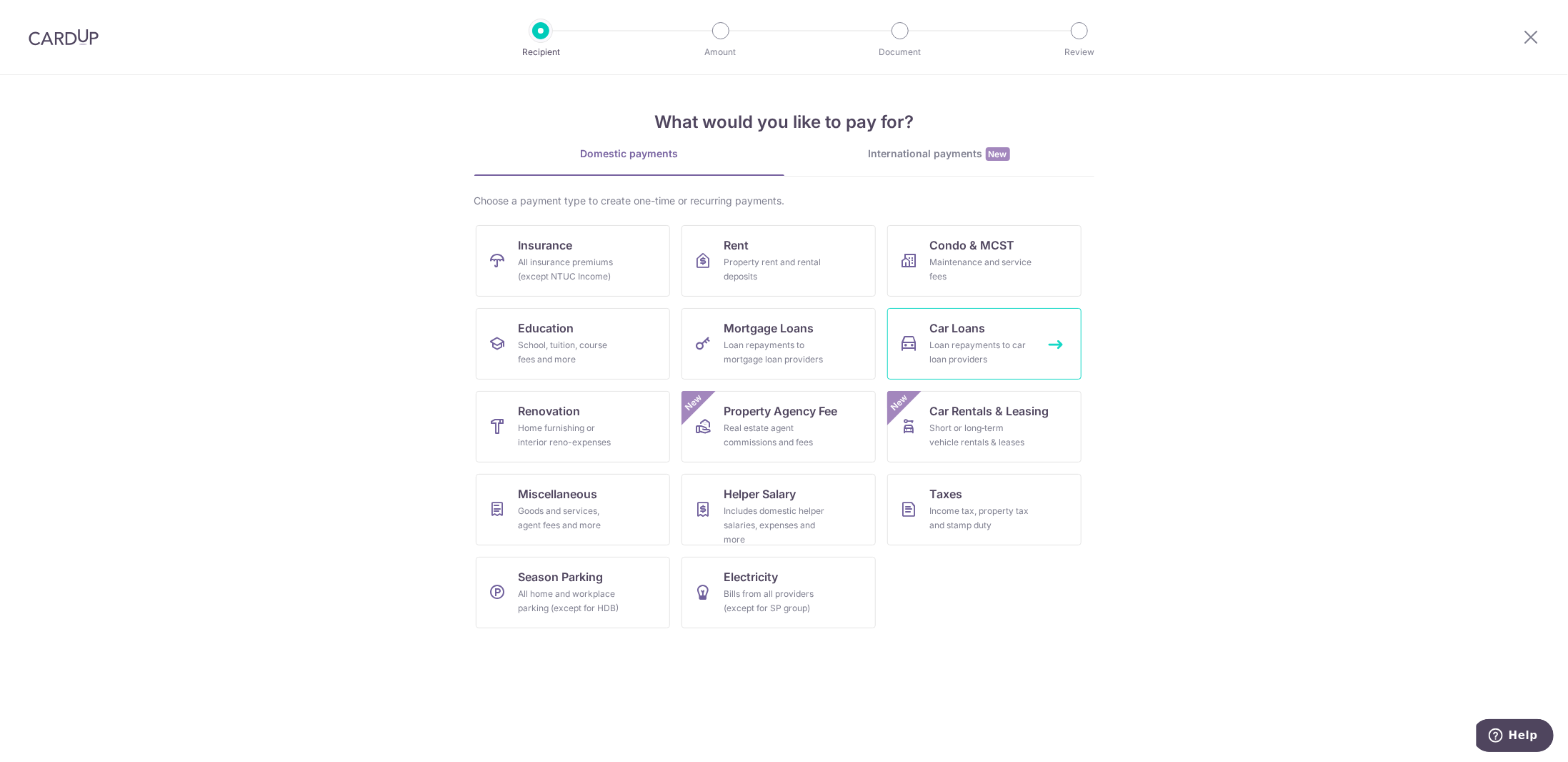
click at [997, 352] on div "Loan repayments to car loan providers" at bounding box center [981, 353] width 103 height 29
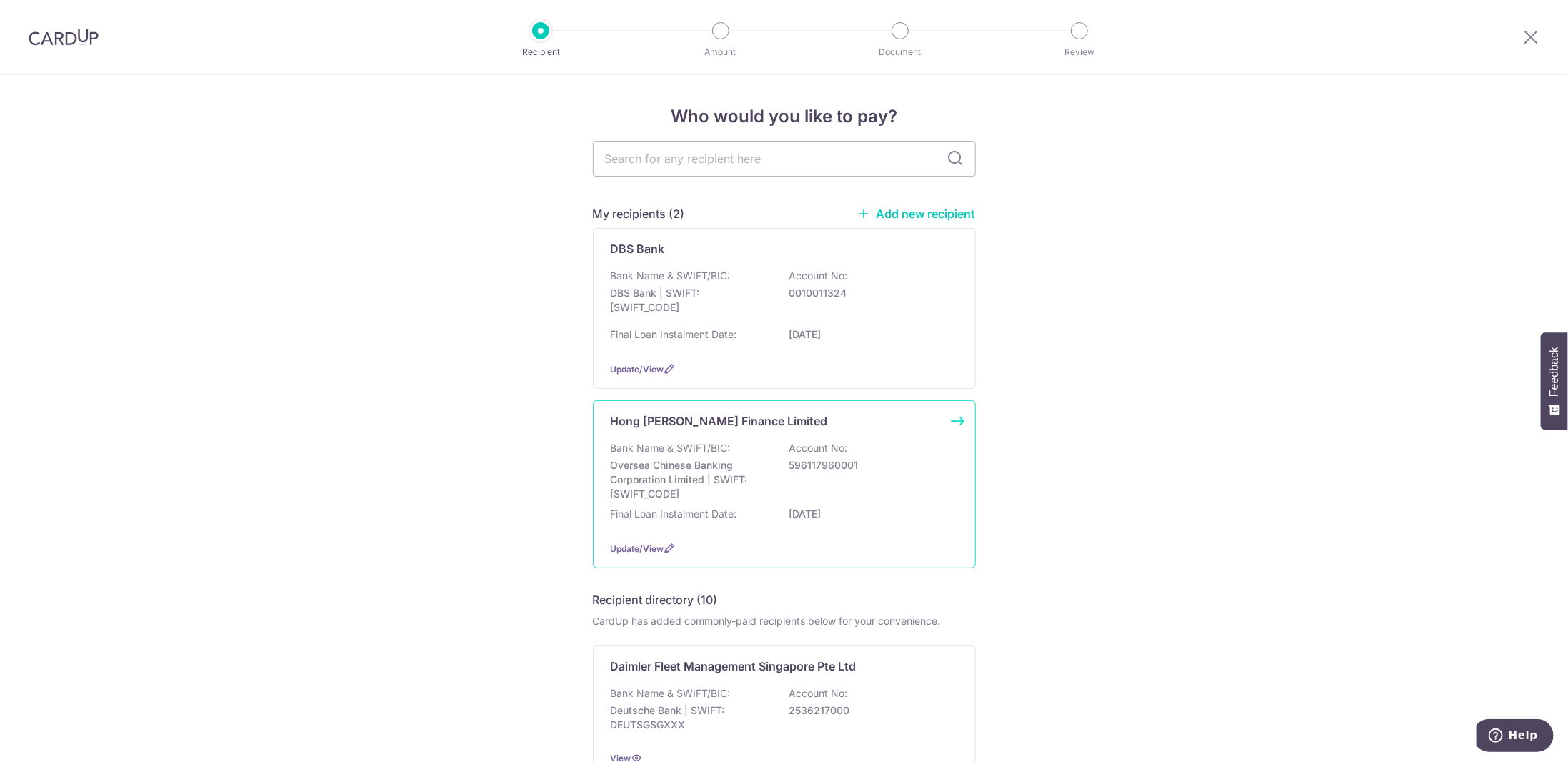
click at [958, 421] on div "Hong Leong Finance Limited Bank Name & SWIFT/BIC: Oversea Chinese Banking Corpo…" at bounding box center [784, 484] width 383 height 168
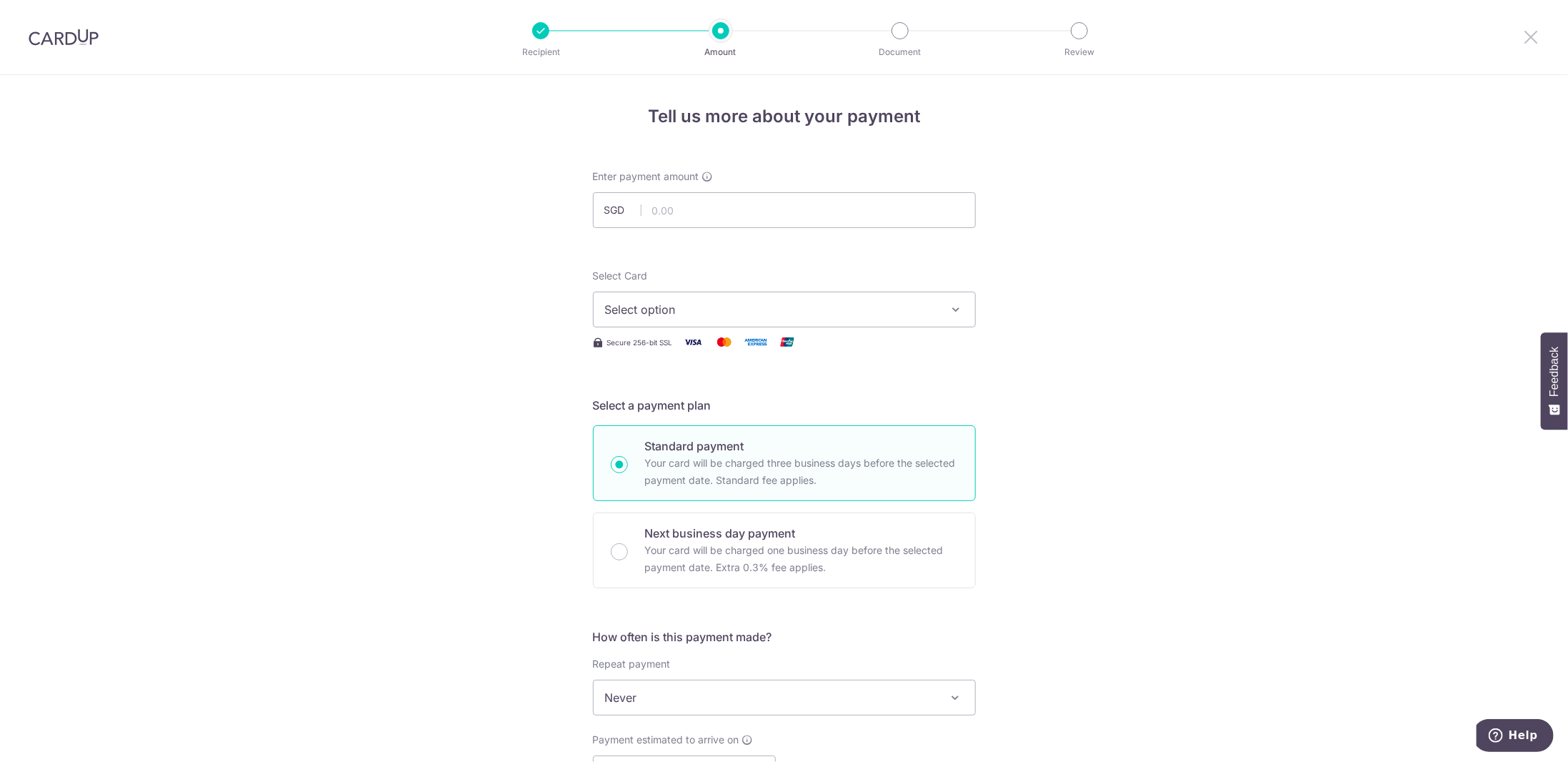
click at [1529, 38] on icon at bounding box center [1530, 37] width 17 height 18
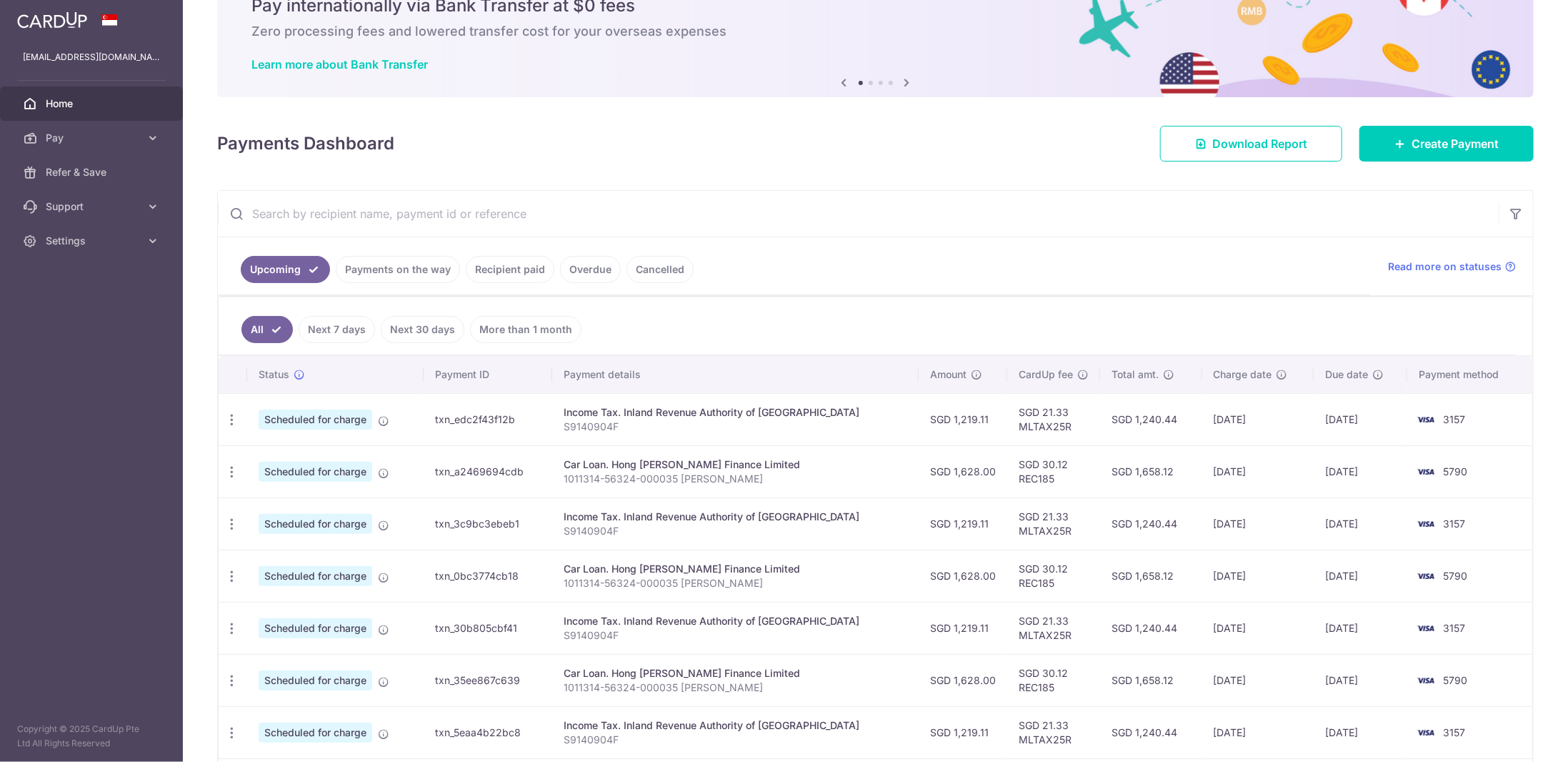
scroll to position [143, 0]
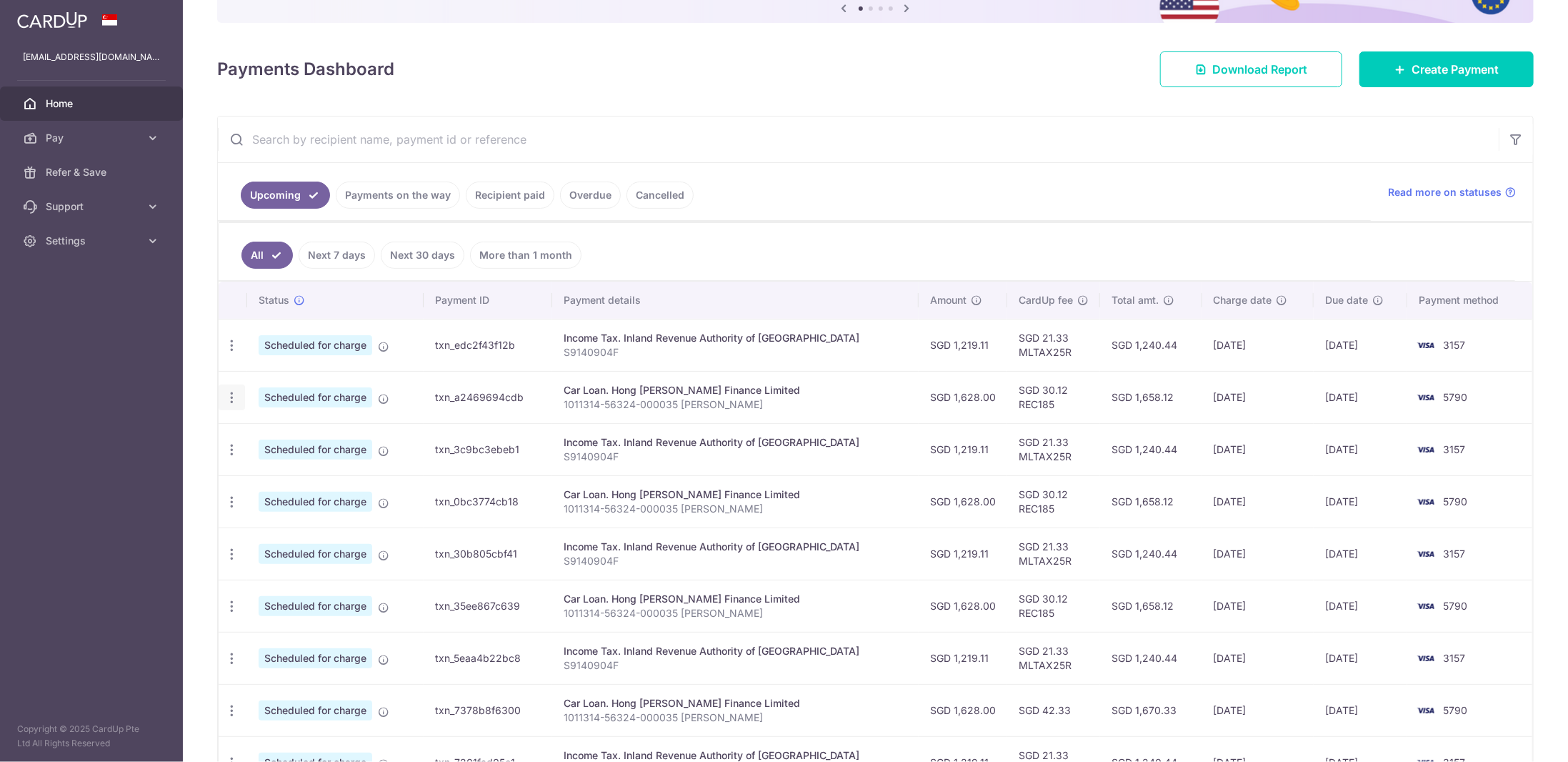
click at [233, 392] on icon "button" at bounding box center [231, 398] width 15 height 15
drag, startPoint x: 296, startPoint y: 431, endPoint x: 325, endPoint y: 434, distance: 29.2
click at [296, 432] on span "Update payment" at bounding box center [308, 437] width 97 height 17
radio input "true"
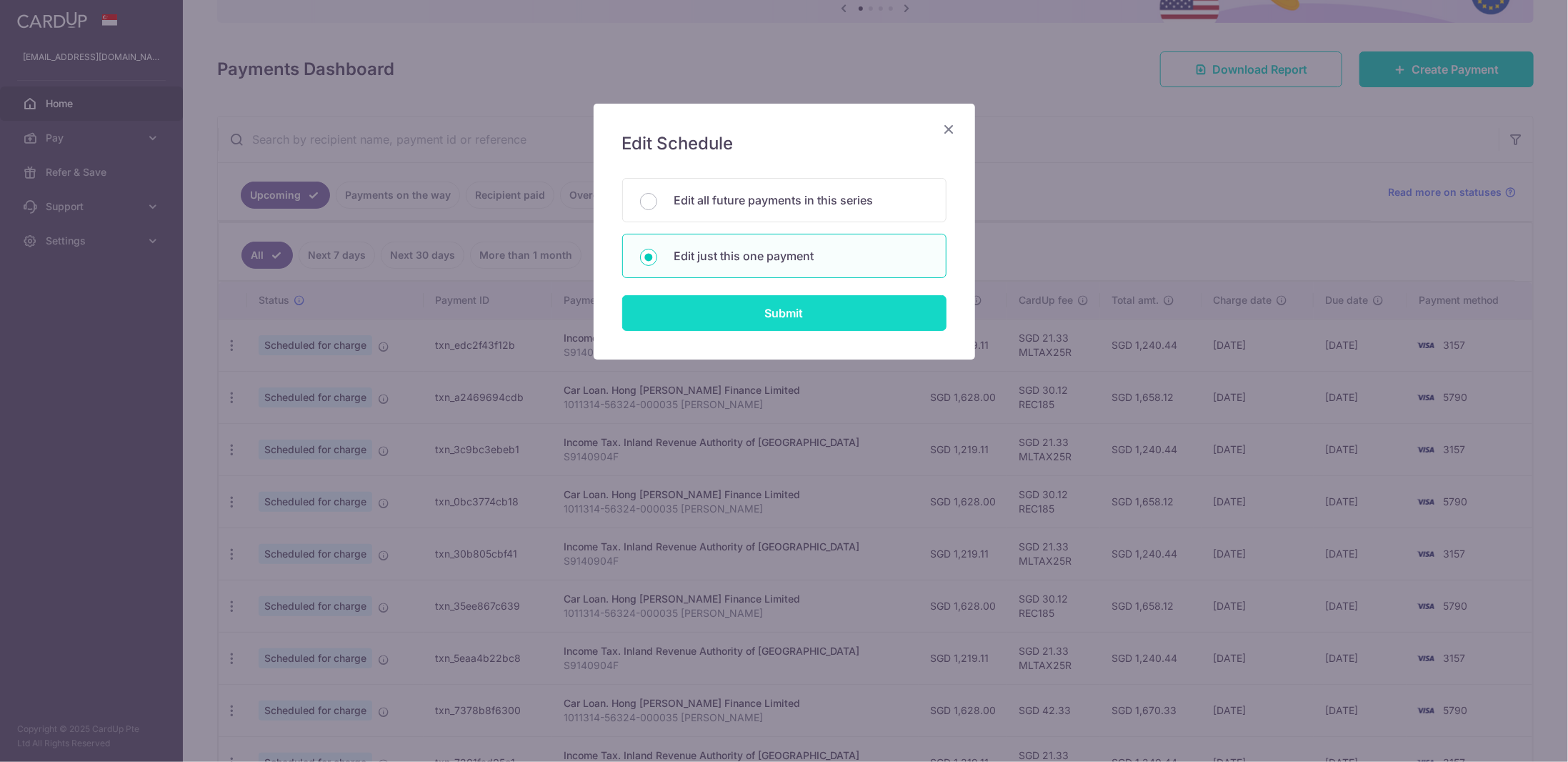
click at [764, 327] on input "Submit" at bounding box center [784, 313] width 324 height 36
radio input "true"
type input "1,628.00"
type input "[DATE]"
type input "1011314-56324-000035 [PERSON_NAME]"
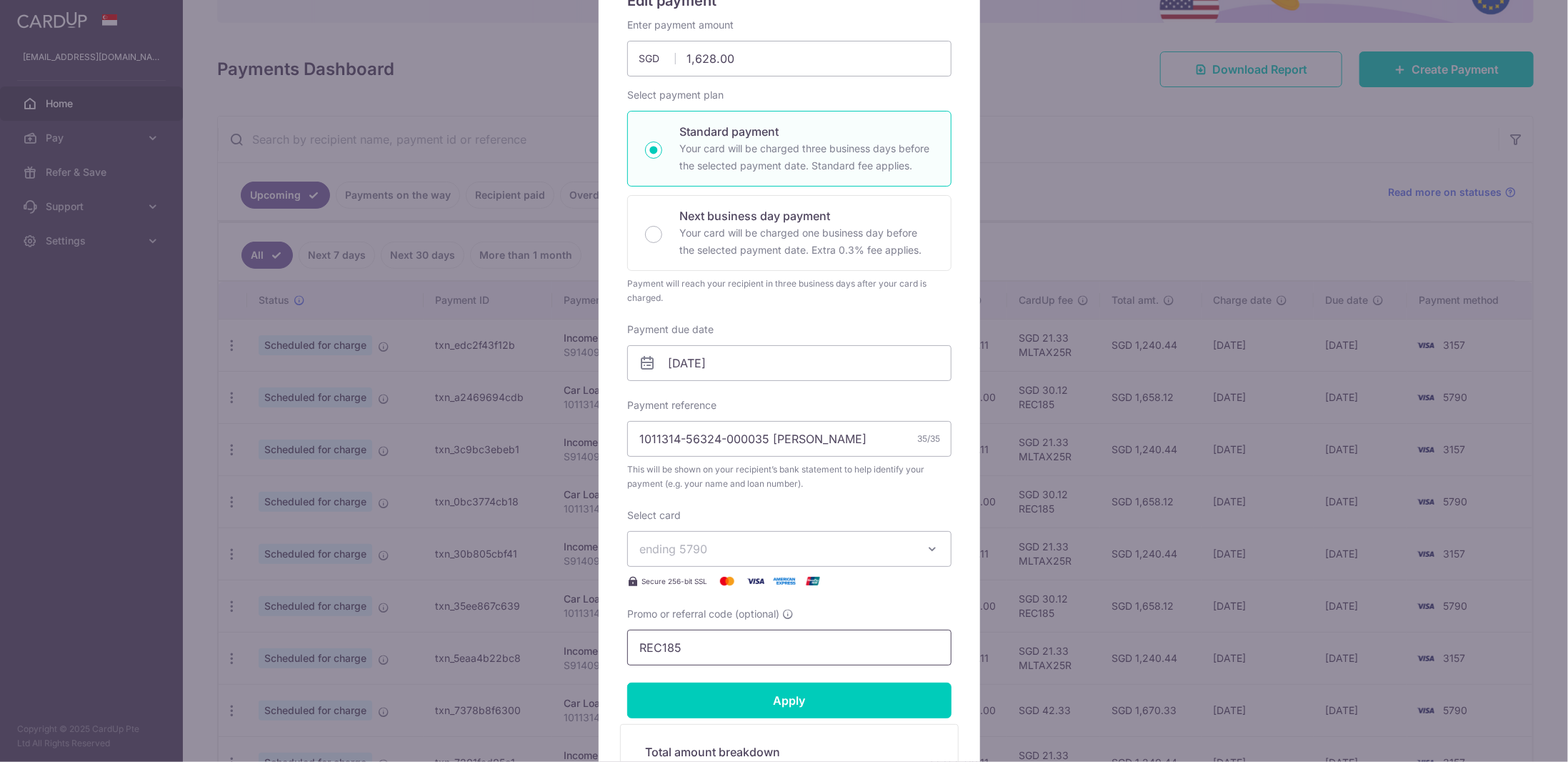
drag, startPoint x: 675, startPoint y: 647, endPoint x: 616, endPoint y: 645, distance: 59.0
click at [589, 643] on div "Edit payment By clicking apply, you will make changes to all payments to Hong L…" at bounding box center [784, 381] width 1568 height 762
paste input "3HOME25R"
type input "3HOME25R"
click at [932, 542] on icon "button" at bounding box center [932, 549] width 14 height 14
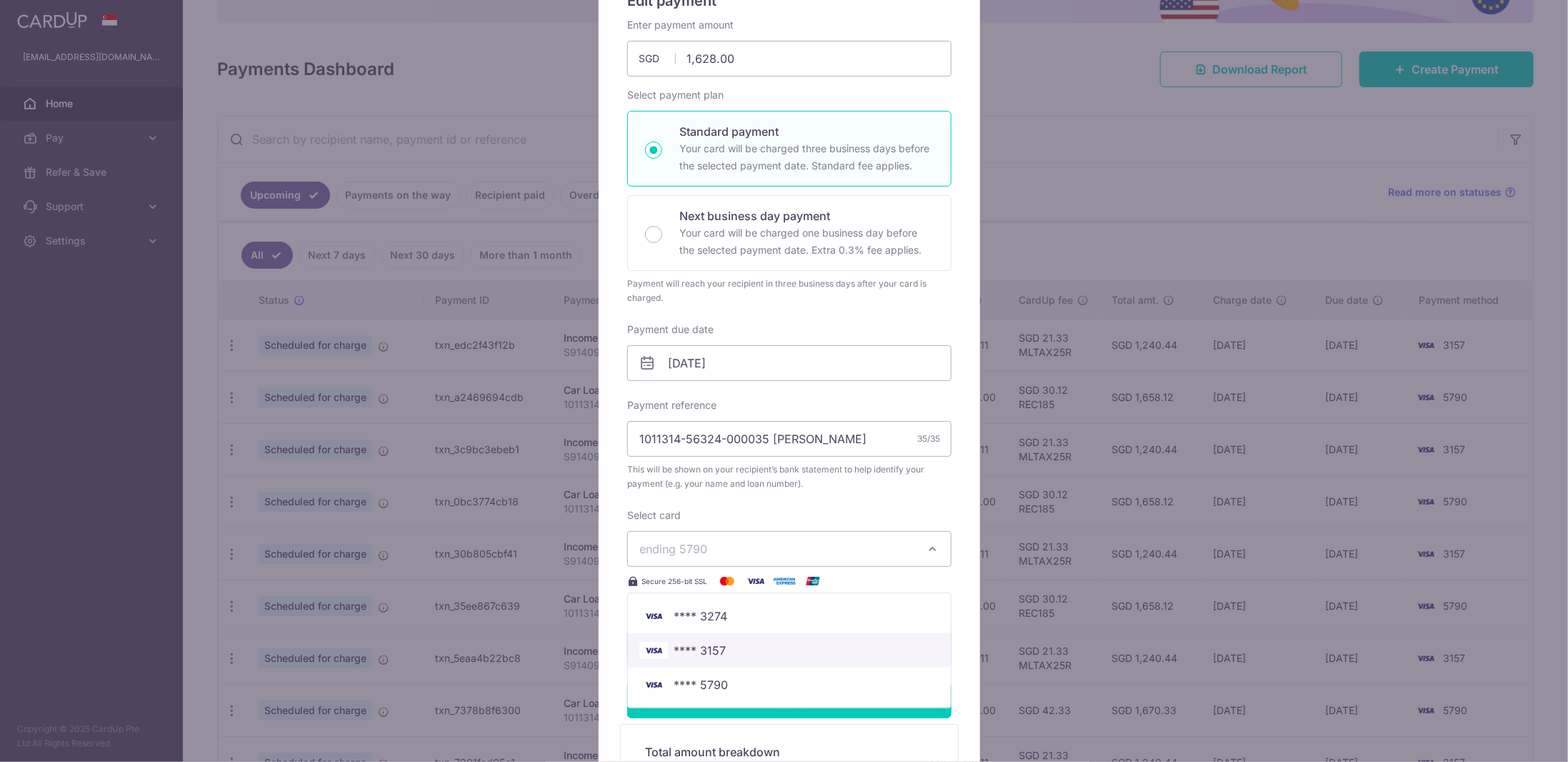
click at [783, 645] on span "**** 3157" at bounding box center [789, 650] width 300 height 17
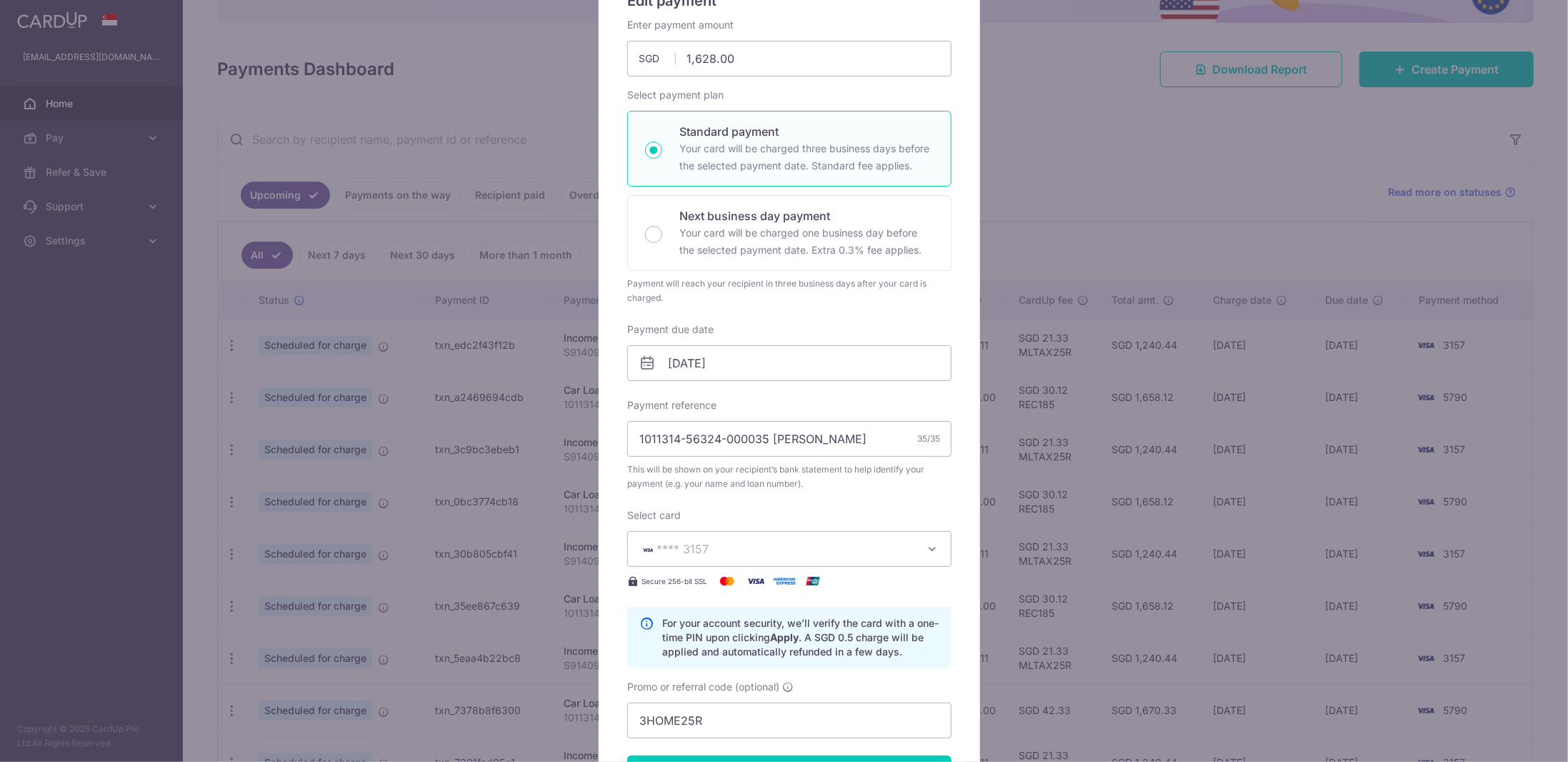
click at [929, 546] on icon "button" at bounding box center [932, 549] width 14 height 14
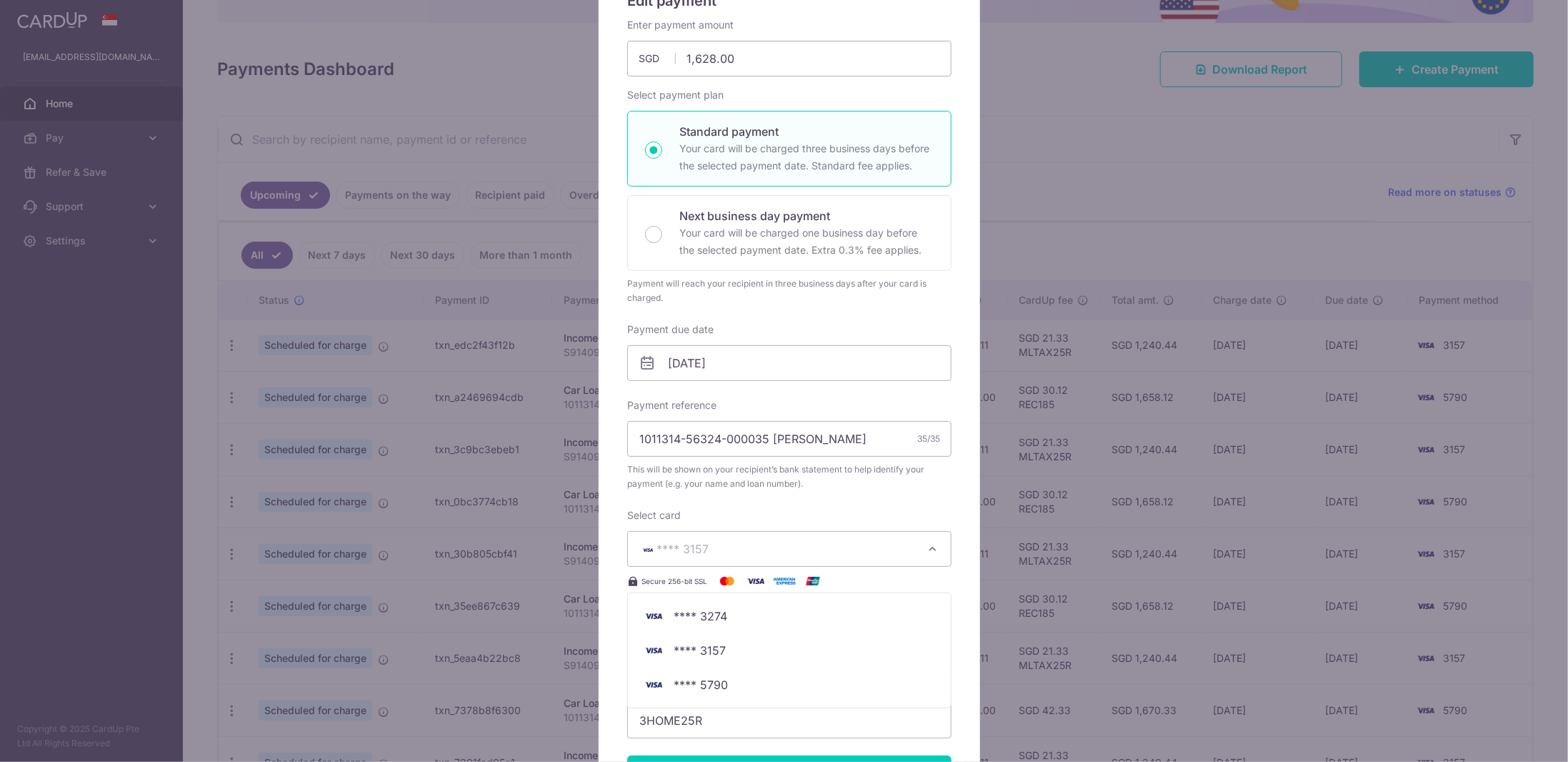
click at [940, 504] on div "Enter payment amount 1,628.00 1628.00 SGD To change the payment amount, please …" at bounding box center [789, 378] width 324 height 720
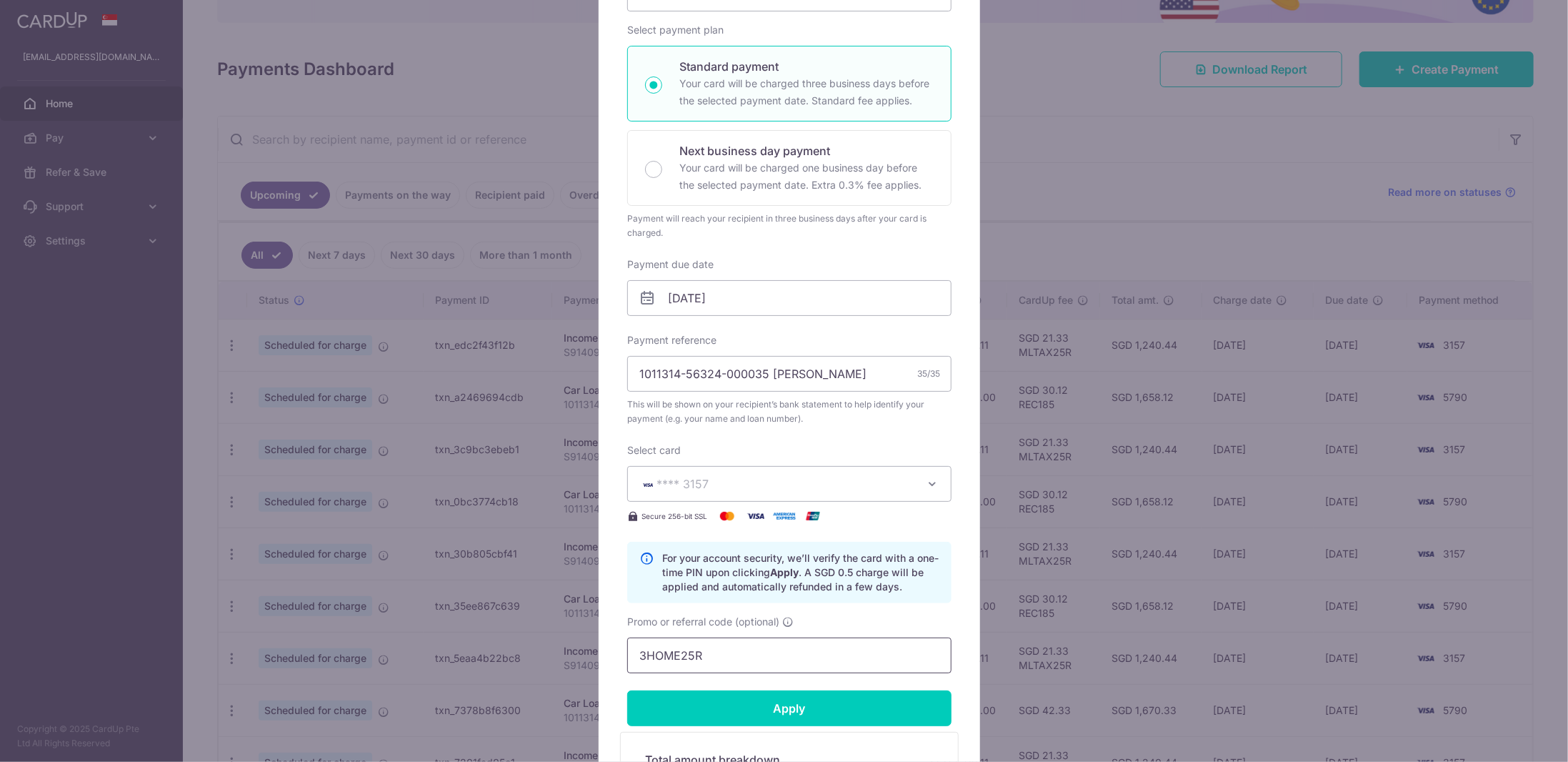
scroll to position [286, 0]
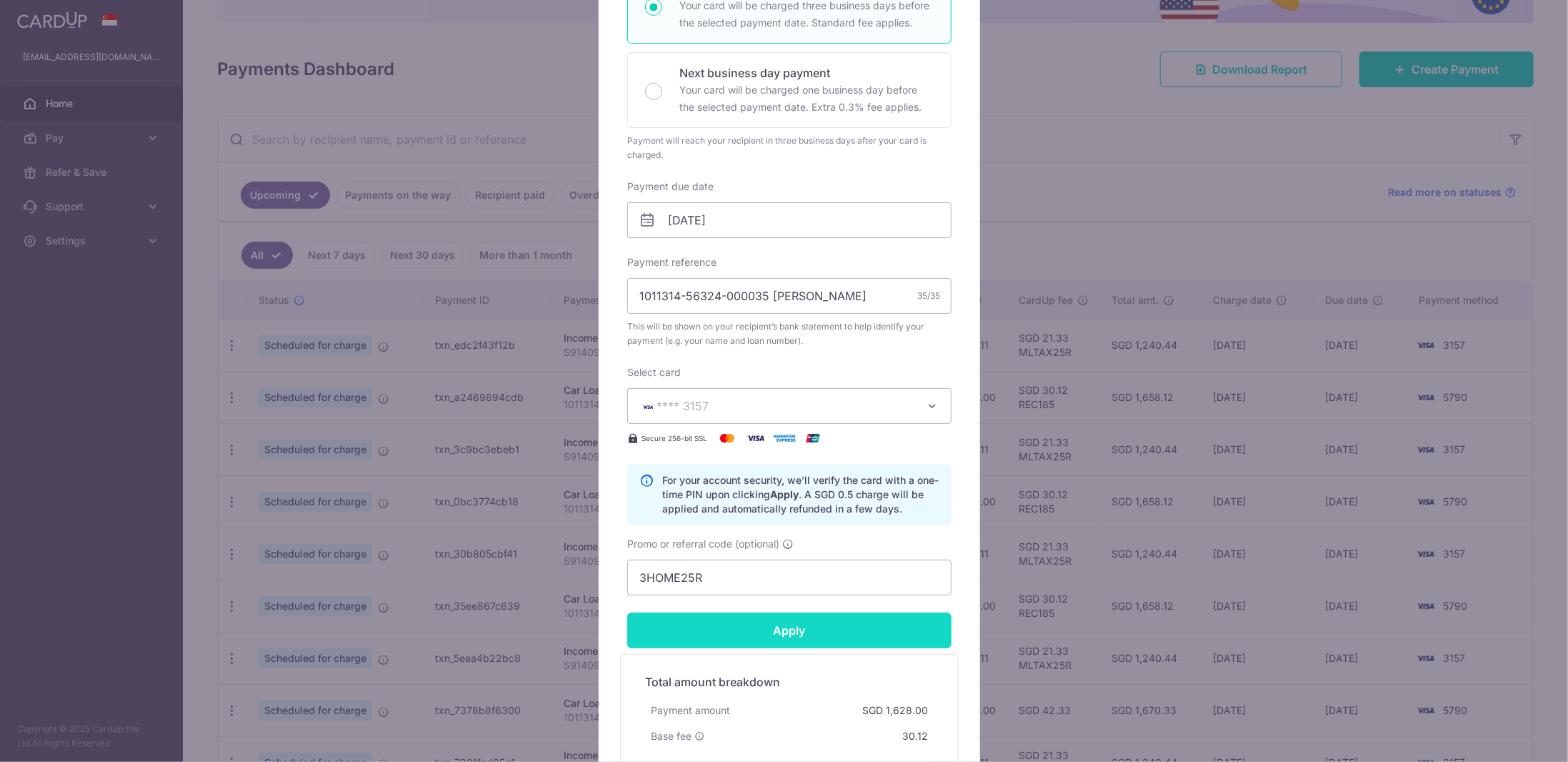
click at [854, 633] on input "Apply" at bounding box center [789, 630] width 324 height 36
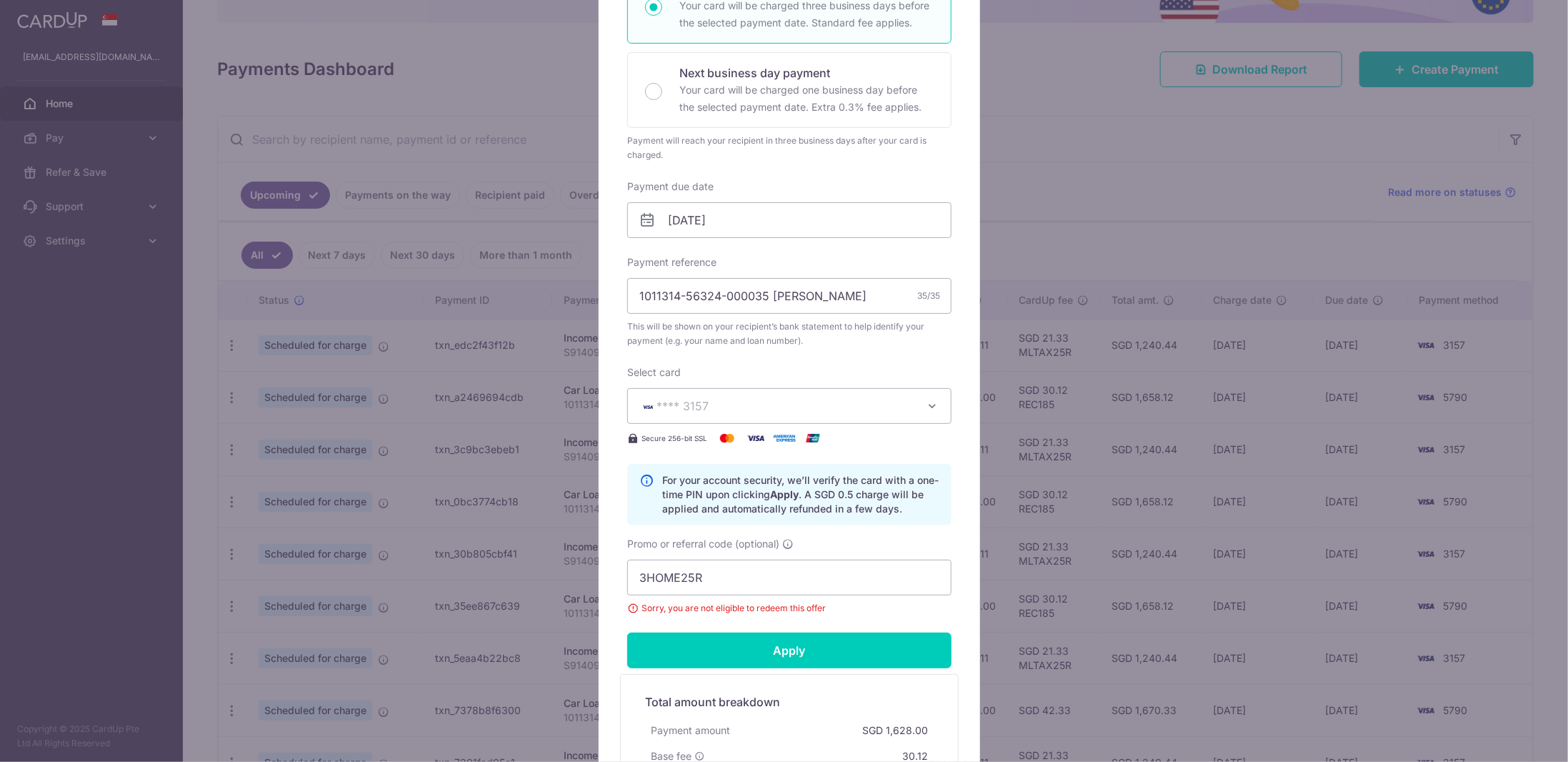
click at [629, 604] on span "Sorry, you are not eligible to redeem this offer" at bounding box center [789, 608] width 324 height 14
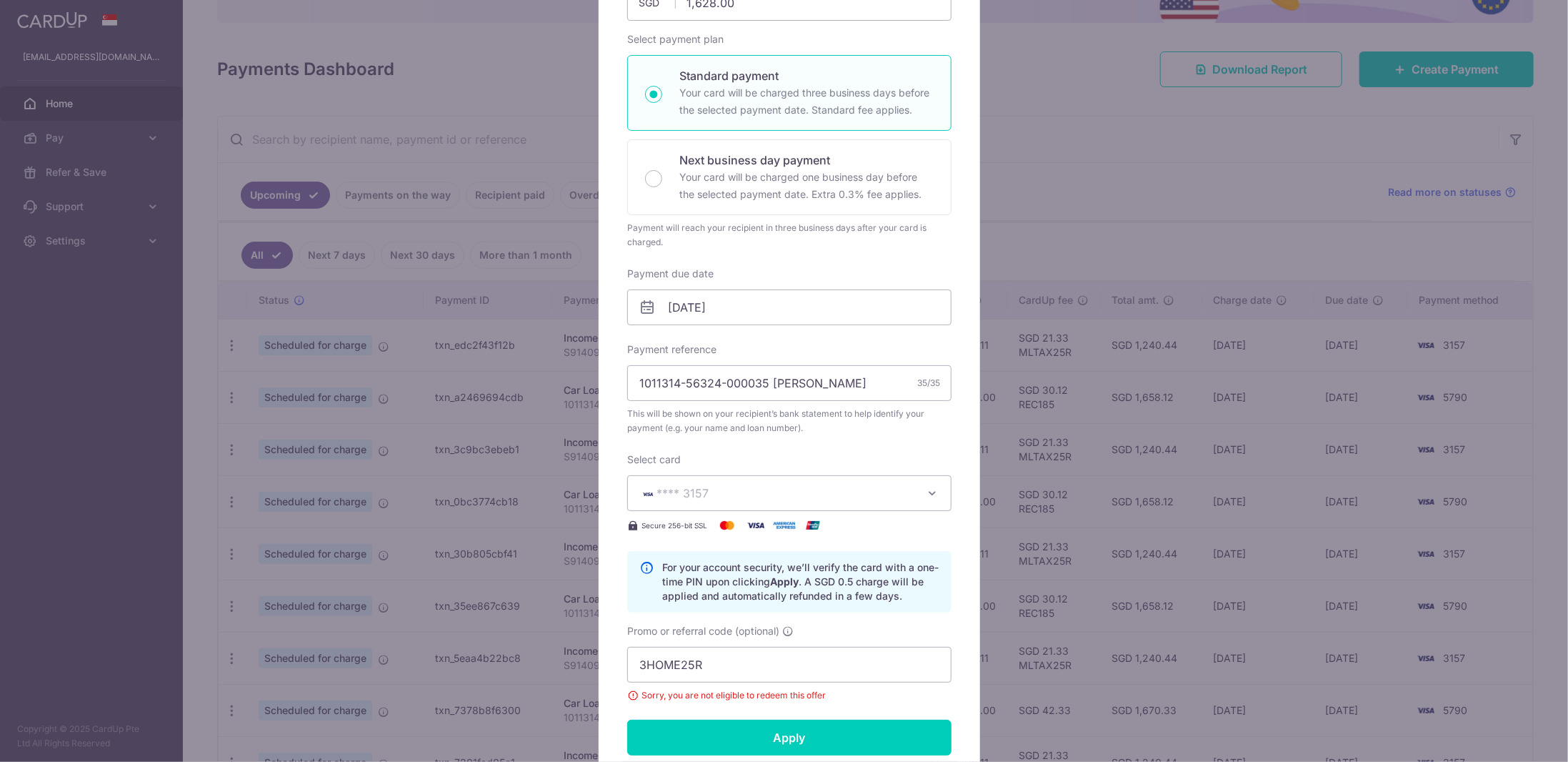
scroll to position [0, 0]
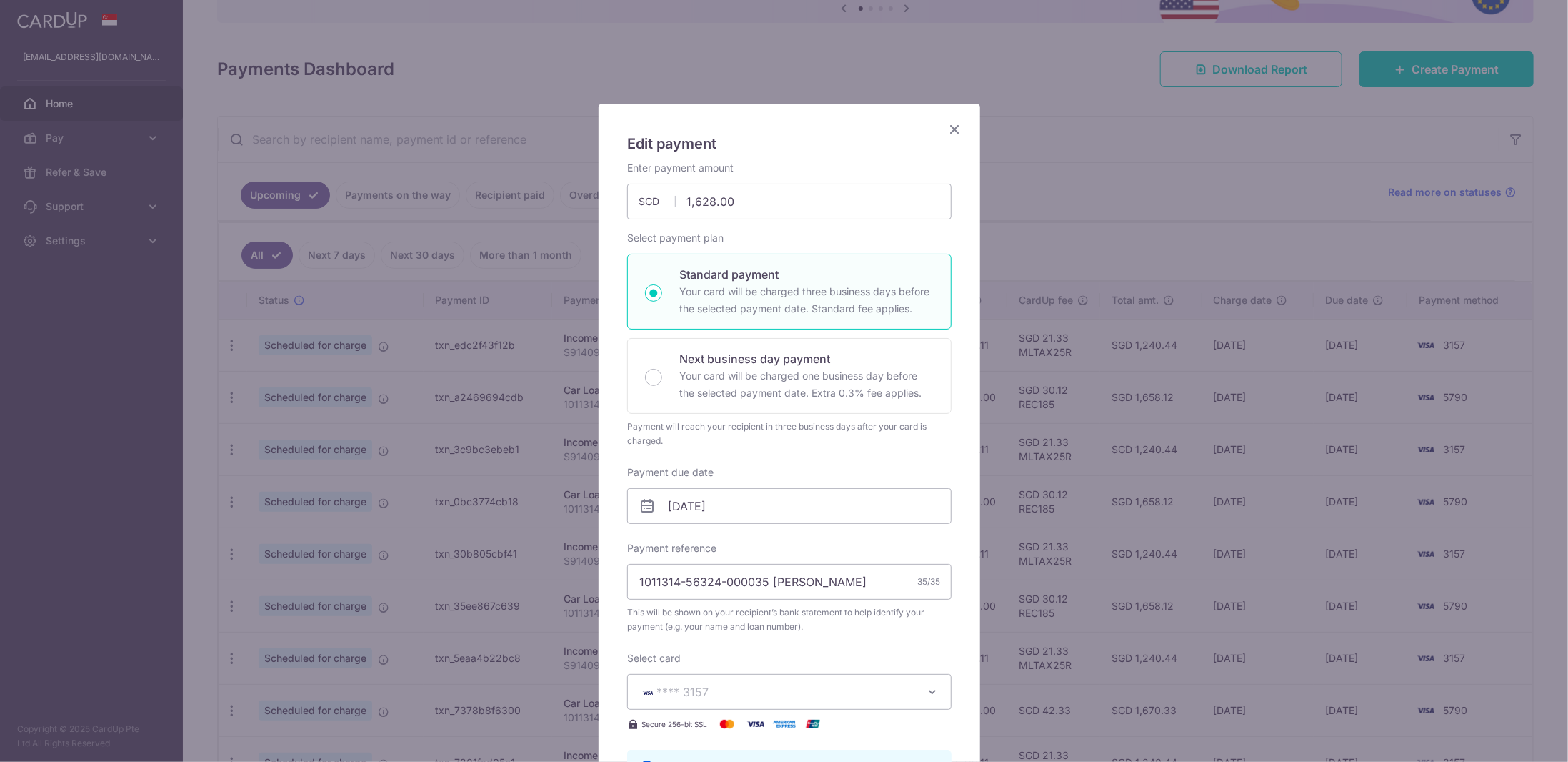
click at [952, 132] on icon "Close" at bounding box center [954, 129] width 17 height 18
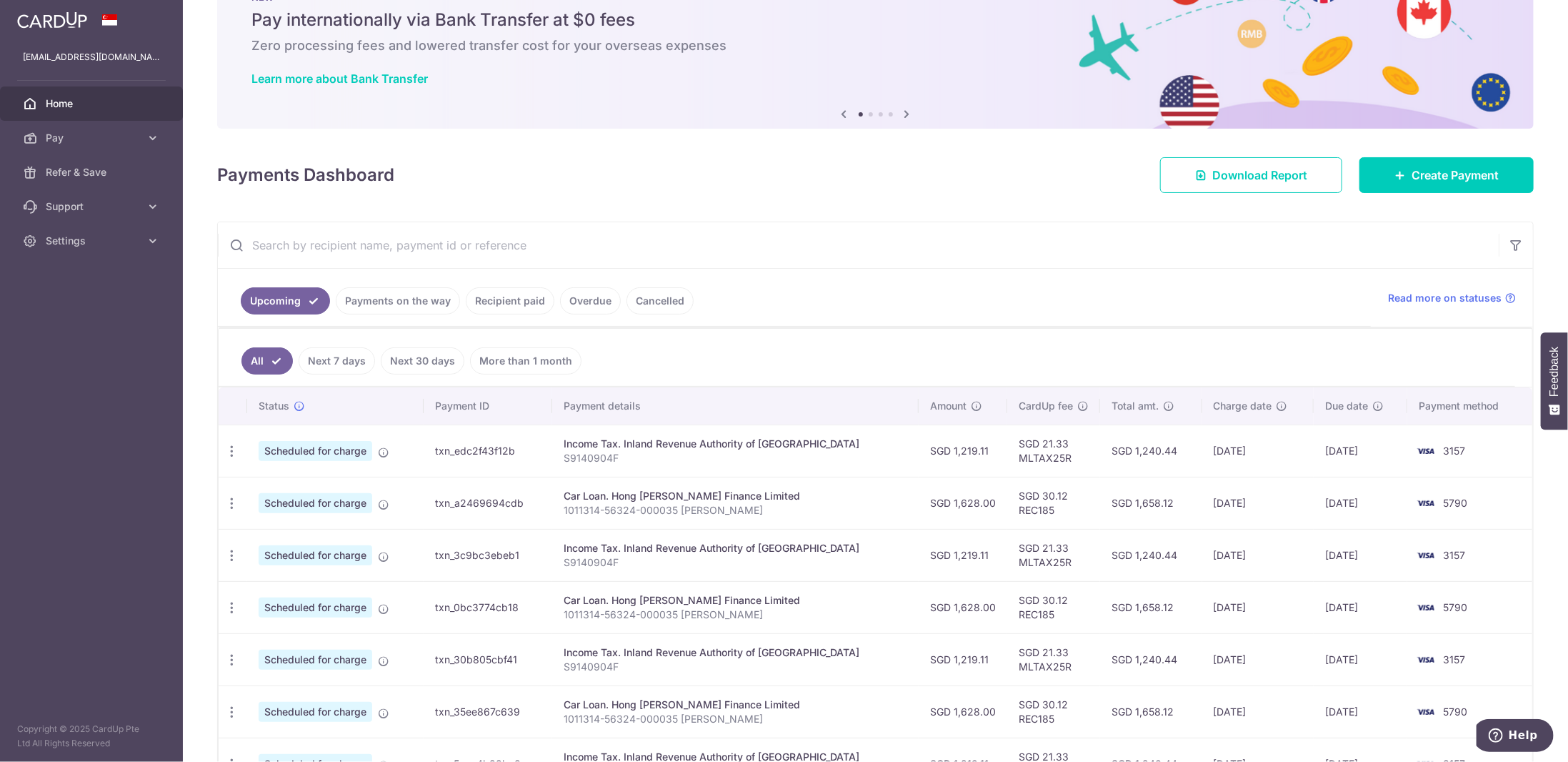
scroll to position [71, 0]
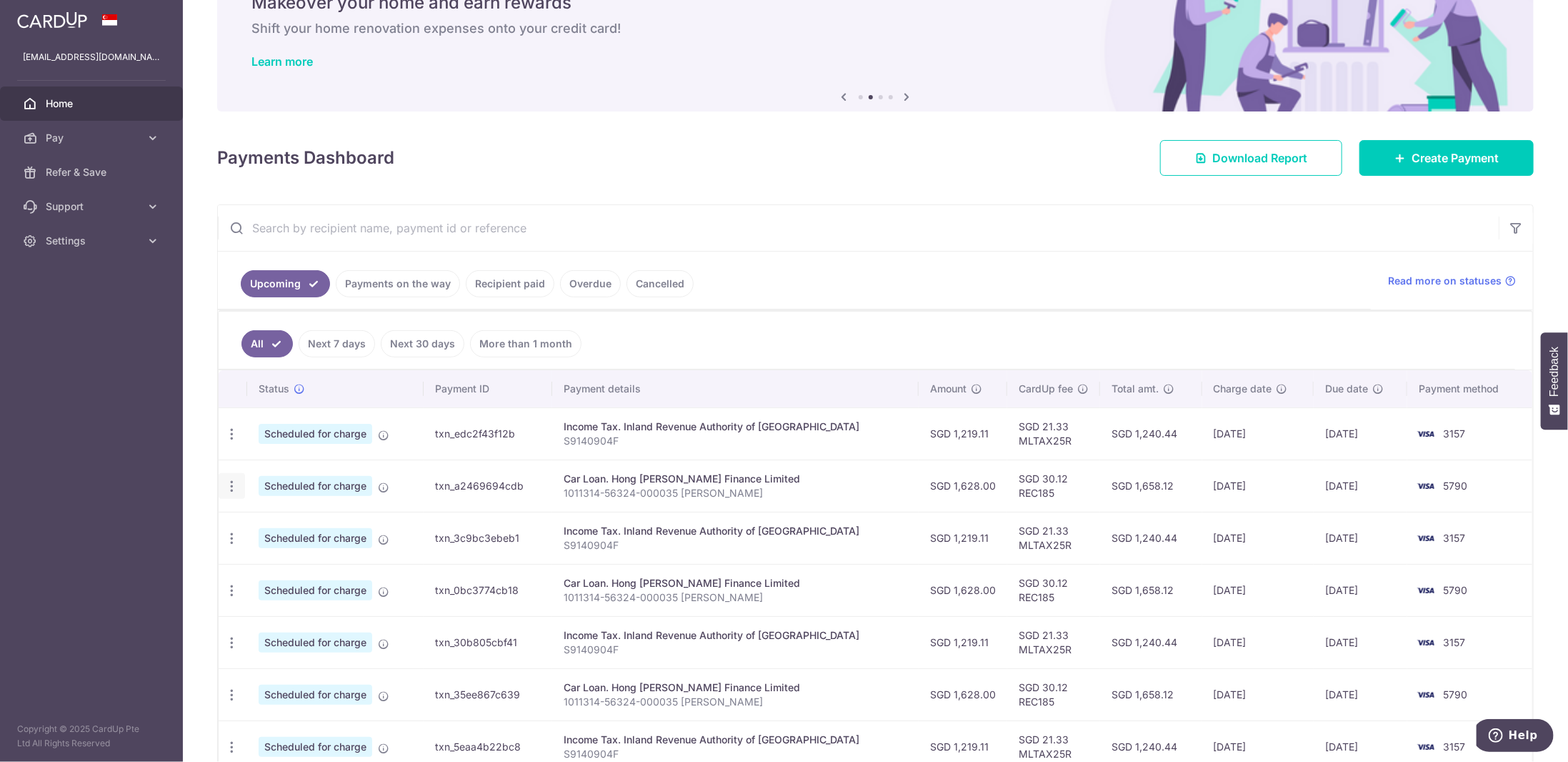
click at [228, 486] on icon "button" at bounding box center [231, 487] width 15 height 15
click at [288, 519] on span "Update payment" at bounding box center [308, 525] width 97 height 17
radio input "true"
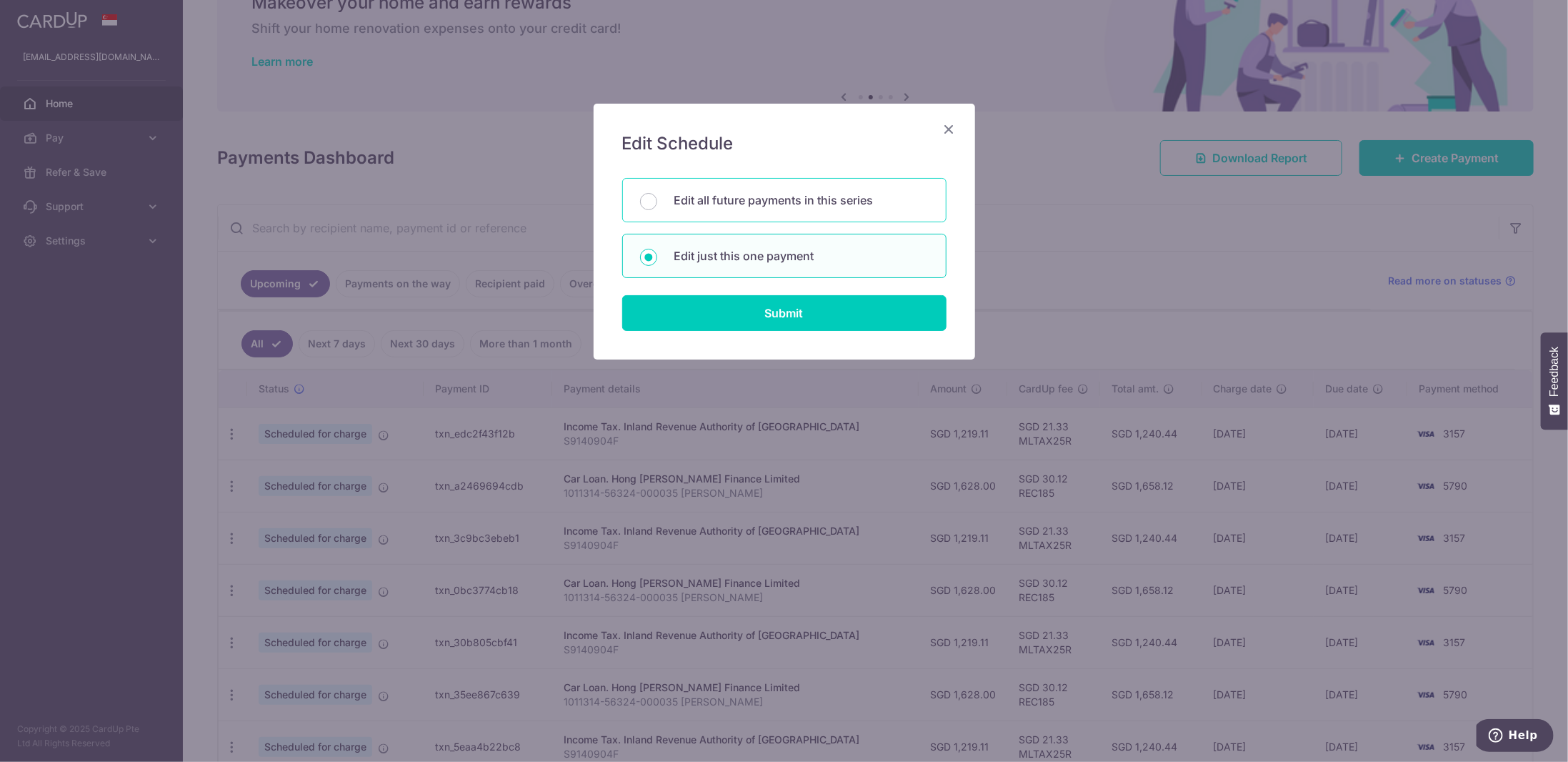
click at [777, 201] on p "Edit all future payments in this series" at bounding box center [801, 200] width 254 height 17
click at [657, 201] on input "Edit all future payments in this series" at bounding box center [648, 201] width 17 height 17
radio input "true"
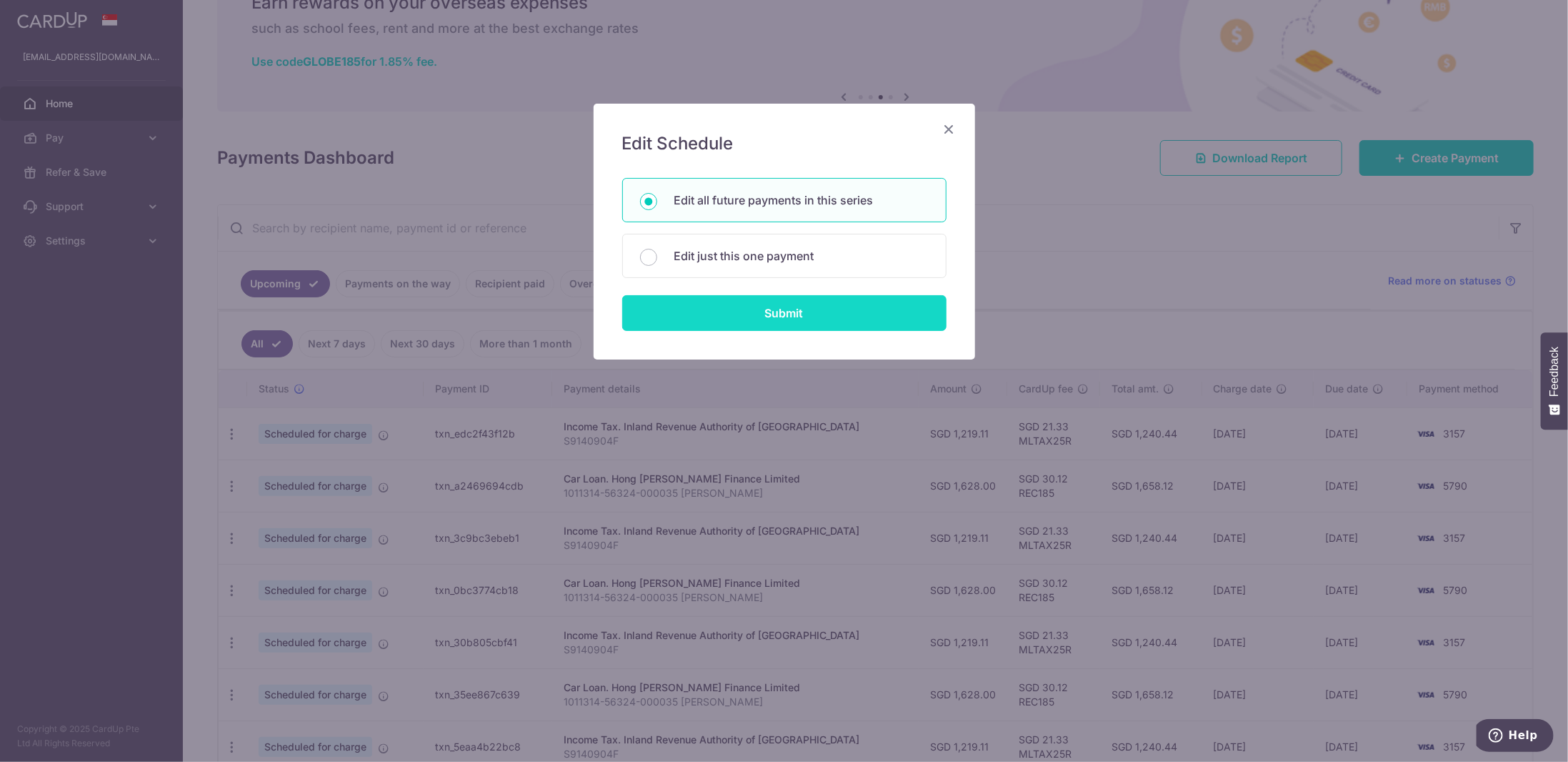
click at [814, 313] on input "Submit" at bounding box center [784, 313] width 324 height 36
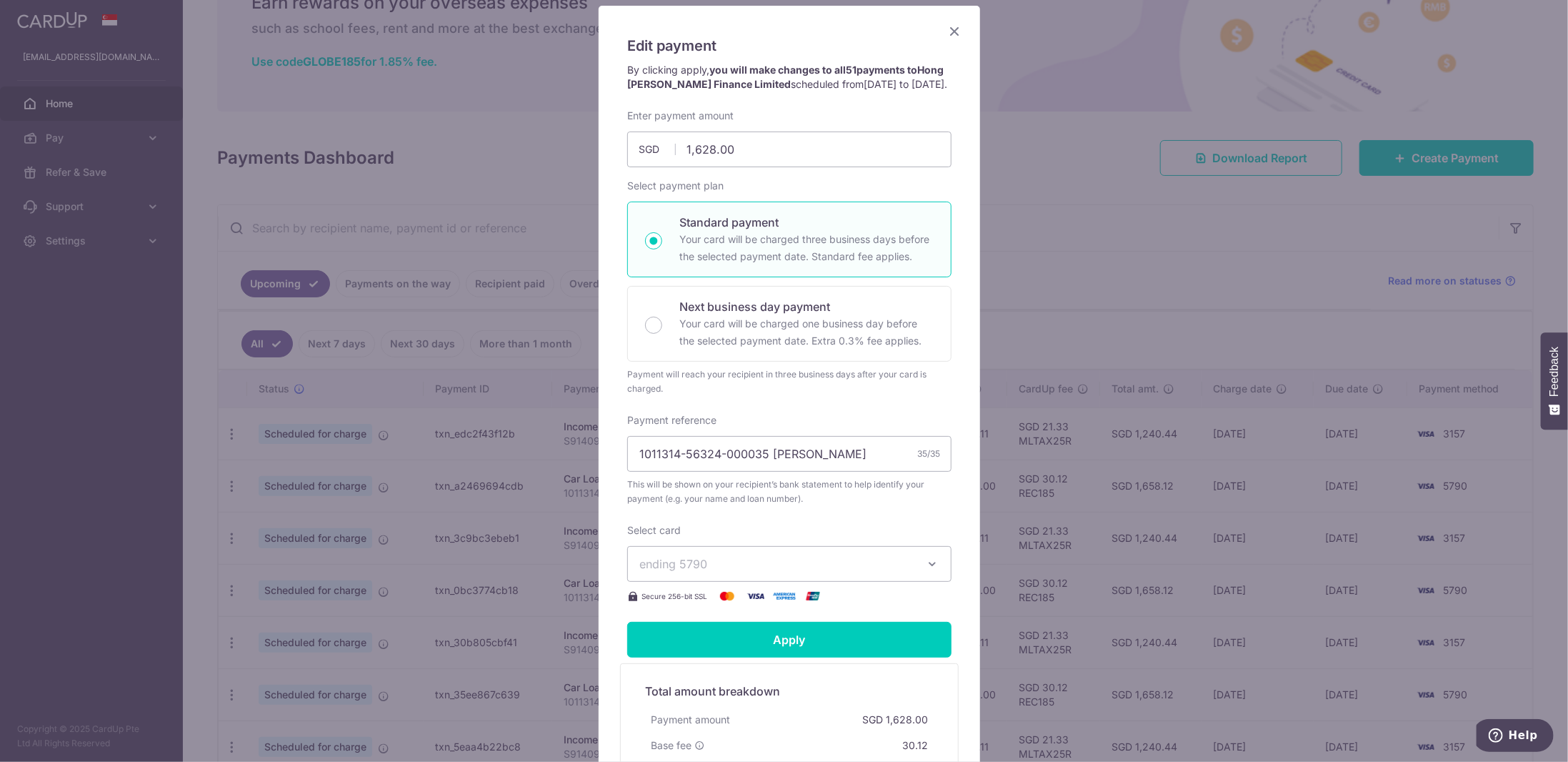
scroll to position [143, 0]
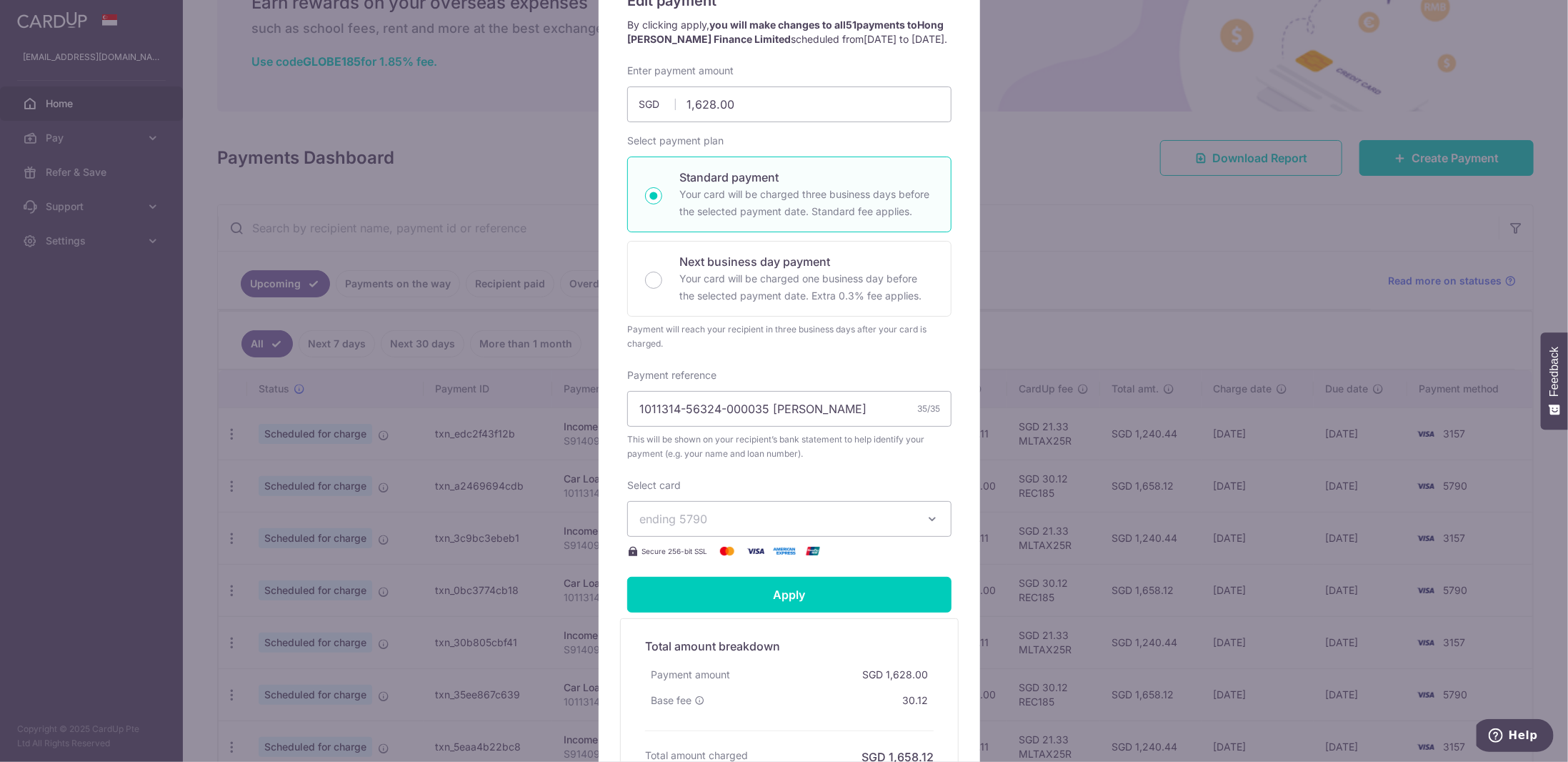
click at [915, 537] on button "ending 5790" at bounding box center [789, 518] width 324 height 36
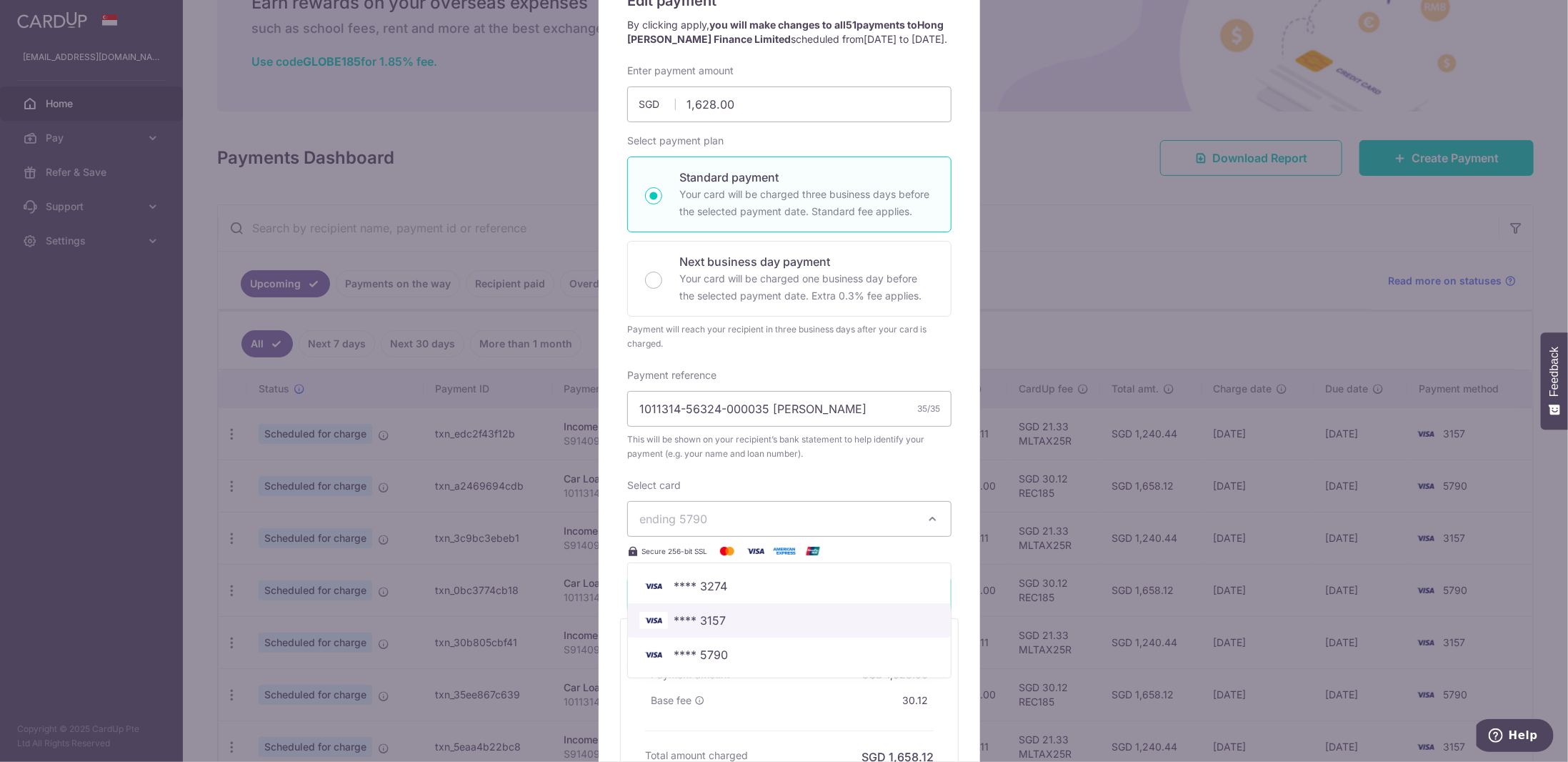
click at [732, 629] on span "**** 3157" at bounding box center [789, 620] width 300 height 17
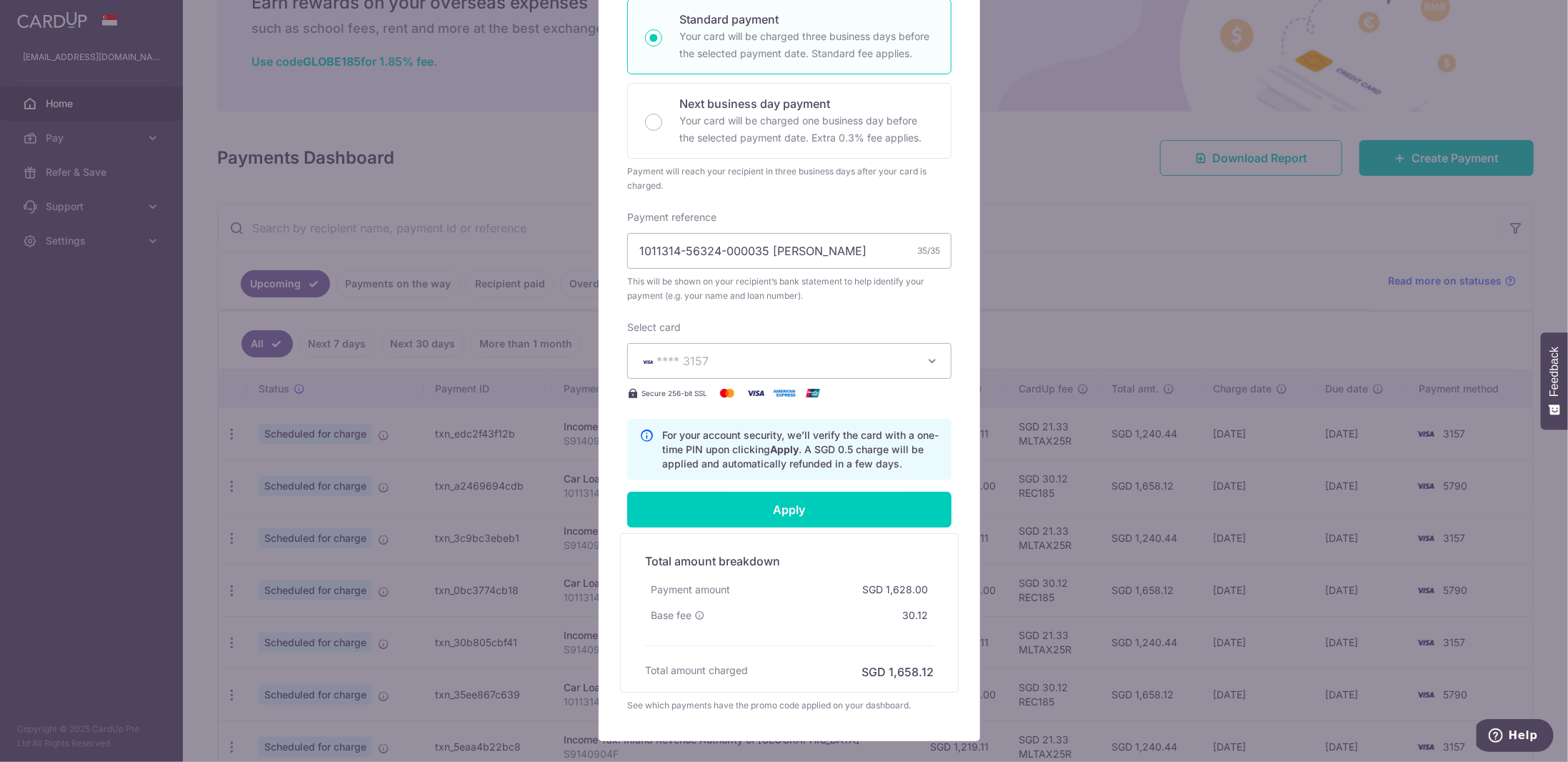
scroll to position [357, 0]
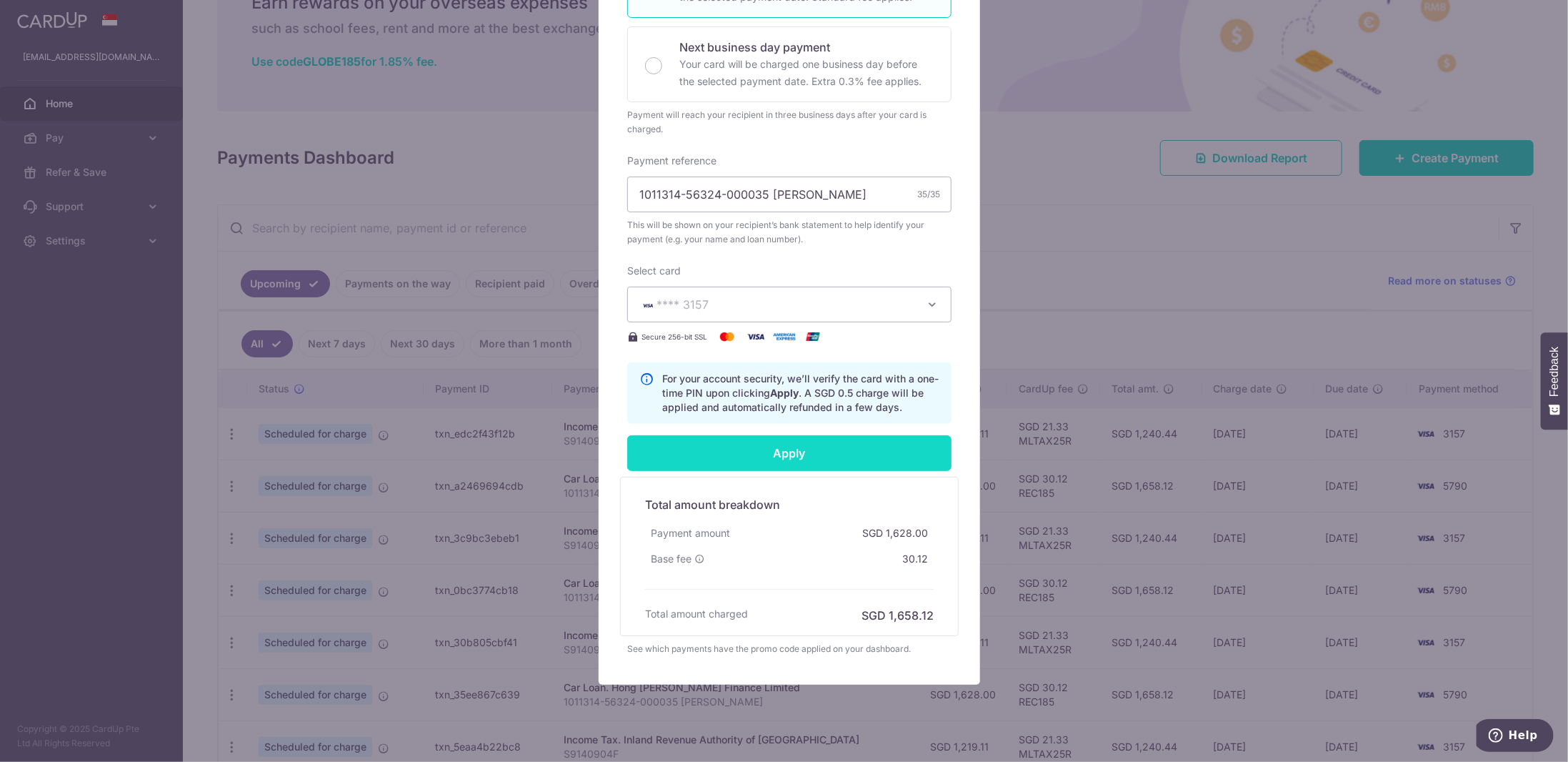
click at [860, 462] on input "Apply" at bounding box center [789, 453] width 324 height 36
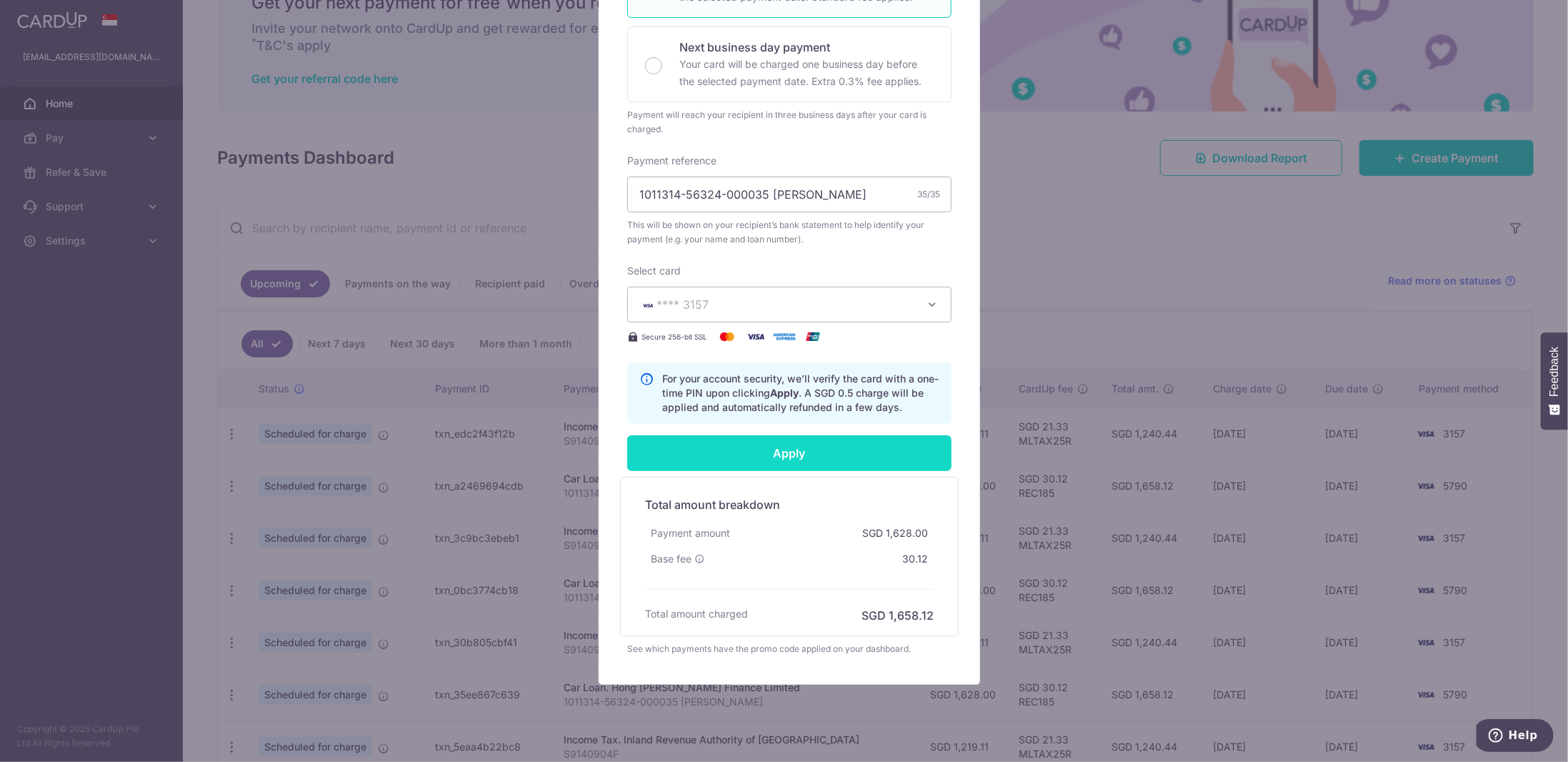
type input "Successfully Applied"
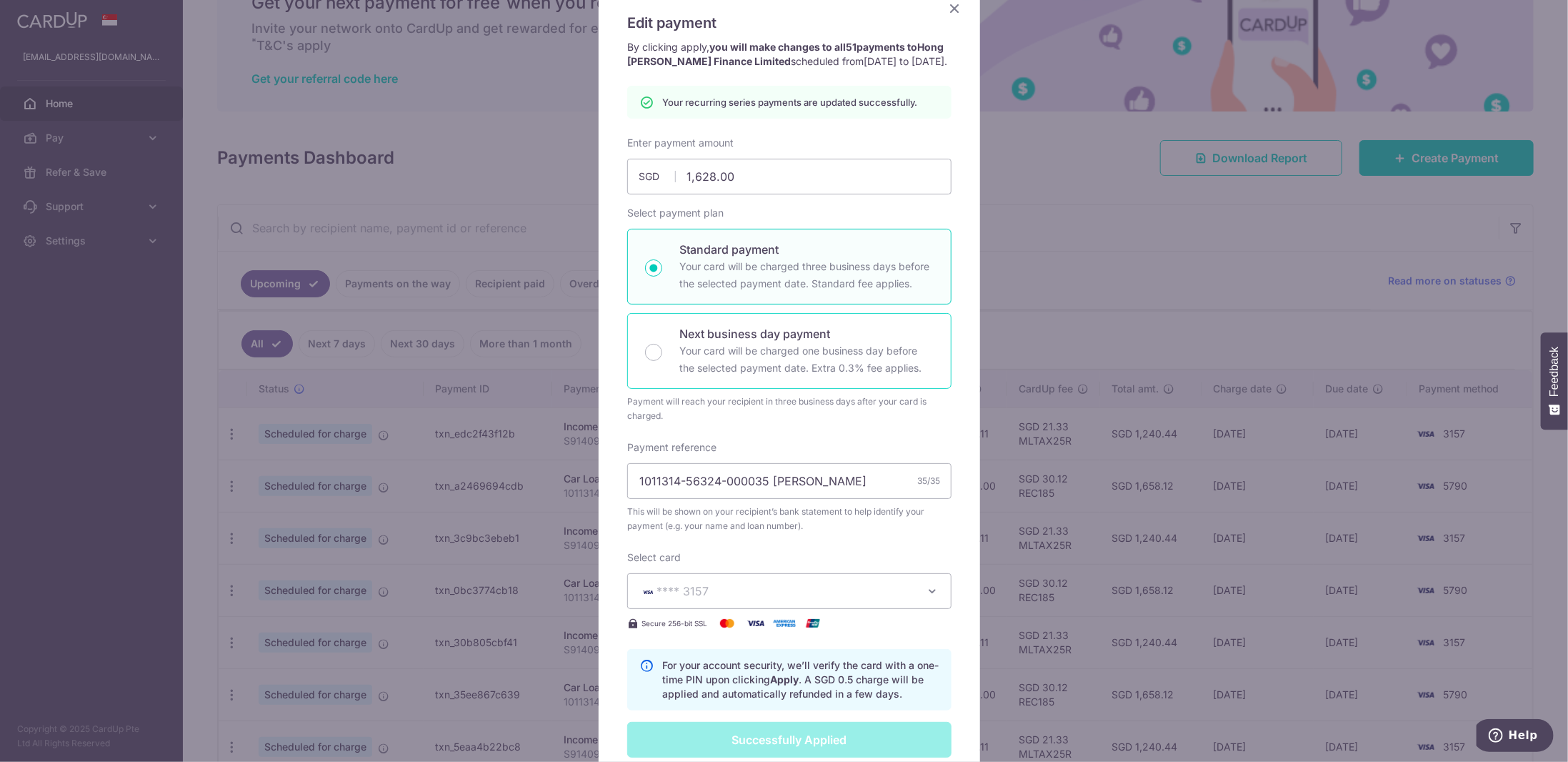
scroll to position [0, 0]
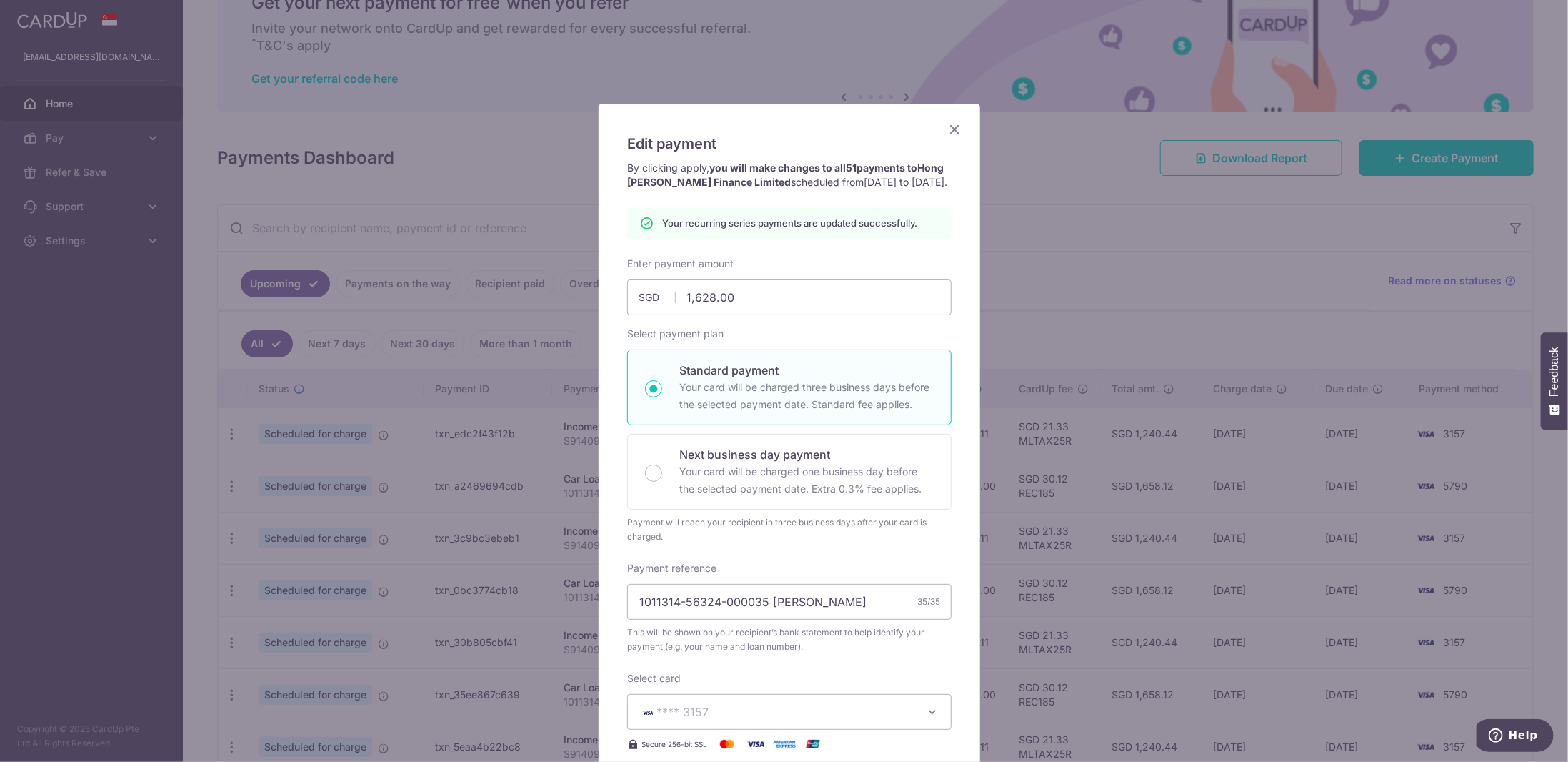
click at [950, 132] on icon "Close" at bounding box center [954, 129] width 17 height 18
